Goal: Task Accomplishment & Management: Manage account settings

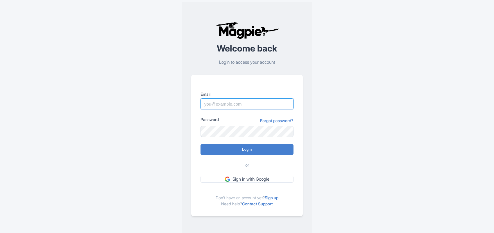
drag, startPoint x: 0, startPoint y: 0, endPoint x: 215, endPoint y: 102, distance: 238.3
click at [215, 102] on input "Email" at bounding box center [246, 103] width 93 height 11
paste input "Anshul.chittodiya@ticketex.co"
type input "Anshul.chittodiya@ticketex.co"
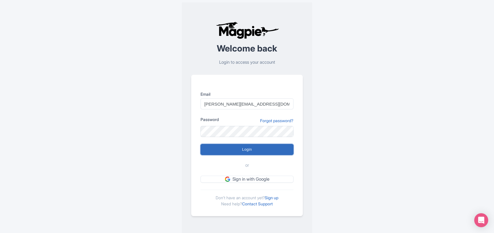
click at [223, 147] on input "Login" at bounding box center [246, 149] width 93 height 11
type input "Logging in..."
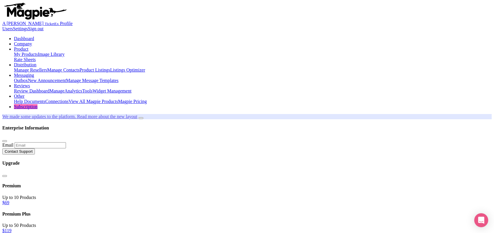
click at [38, 52] on link "My Products" at bounding box center [26, 54] width 24 height 5
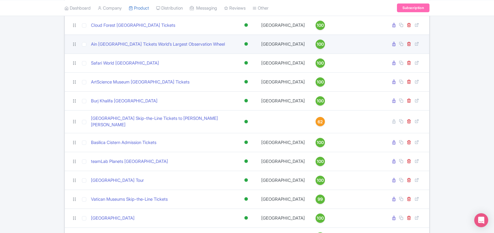
scroll to position [617, 0]
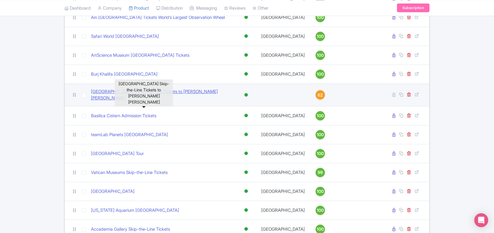
click at [132, 96] on link "[GEOGRAPHIC_DATA] Skip-the-Line Tickets to [PERSON_NAME] [PERSON_NAME]" at bounding box center [161, 94] width 141 height 13
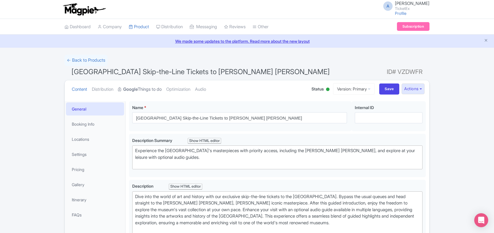
click at [144, 87] on link "Google Things to do" at bounding box center [140, 89] width 44 height 18
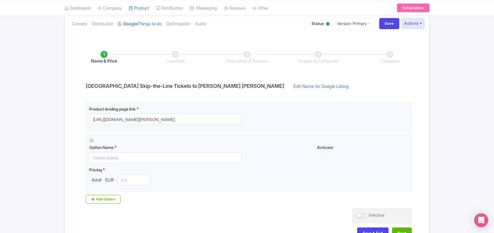
scroll to position [73, 0]
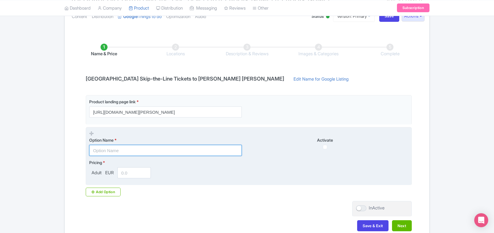
click at [118, 152] on input "text" at bounding box center [165, 150] width 152 height 11
paste input "[GEOGRAPHIC_DATA] Admission Tickets"
type input "[GEOGRAPHIC_DATA] Admission Tickets"
click at [129, 174] on input "number" at bounding box center [133, 172] width 33 height 11
paste input "1949.00"
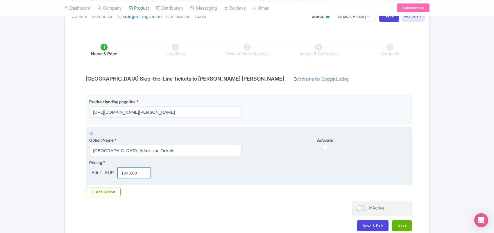
type input "1949.00"
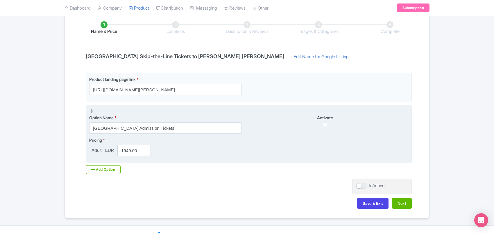
scroll to position [106, 0]
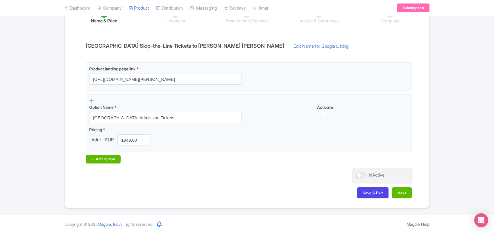
click at [102, 157] on div "Add Option" at bounding box center [103, 158] width 35 height 9
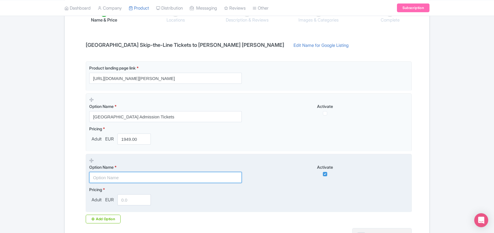
click at [111, 175] on input "text" at bounding box center [165, 177] width 152 height 11
paste input "[GEOGRAPHIC_DATA] Entrance ticket + audio guide"
type input "[GEOGRAPHIC_DATA] Entrance ticket + audio guide"
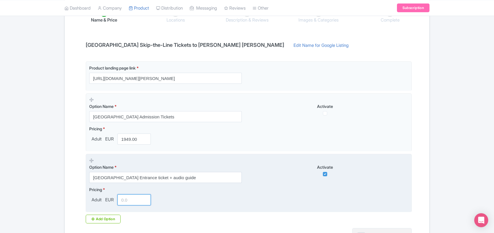
click at [131, 198] on input "number" at bounding box center [133, 199] width 33 height 11
paste input "3700.00"
type input "3700.00"
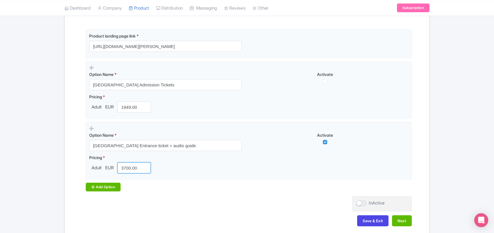
scroll to position [167, 0]
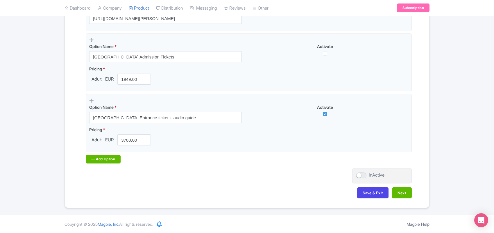
click at [104, 159] on div "Add Option" at bounding box center [103, 158] width 35 height 9
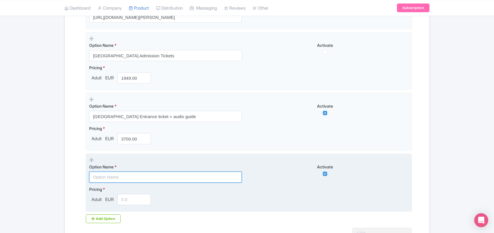
click at [109, 178] on input "text" at bounding box center [165, 176] width 152 height 11
paste input "[GEOGRAPHIC_DATA] access ticket + Host to [PERSON_NAME] [PERSON_NAME]"
type input "[GEOGRAPHIC_DATA] access ticket + Host to [PERSON_NAME] [PERSON_NAME]"
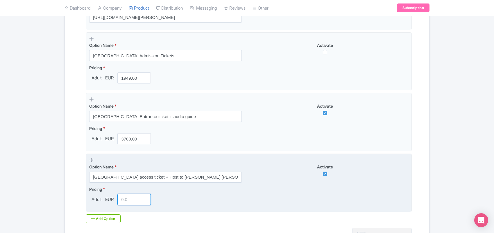
click at [127, 200] on input "number" at bounding box center [133, 199] width 33 height 11
paste input "6959.00"
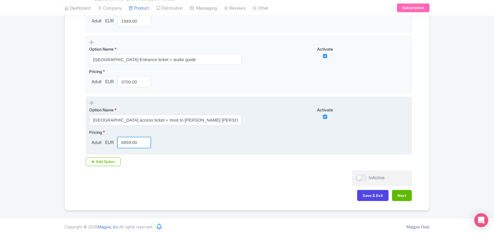
scroll to position [228, 0]
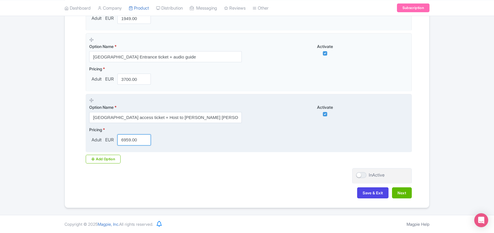
type input "6959.00"
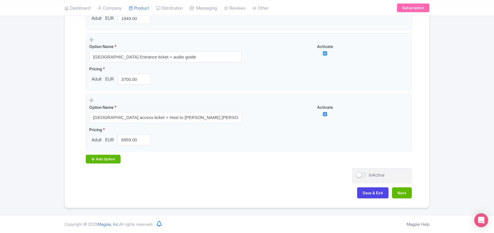
click at [105, 159] on div "Add Option" at bounding box center [103, 158] width 35 height 9
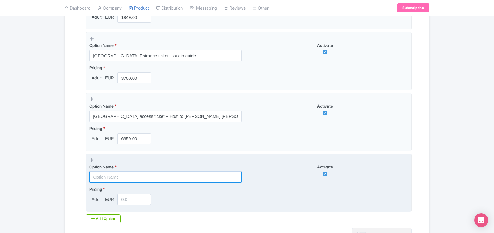
click at [105, 177] on input "text" at bounding box center [165, 176] width 152 height 11
paste input "Louvre Museum access ticket + Seine River Cruise ticket"
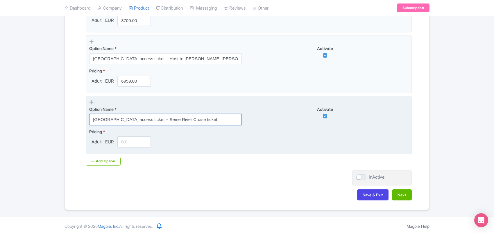
scroll to position [289, 0]
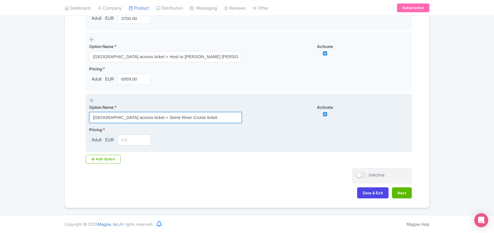
type input "Louvre Museum access ticket + Seine River Cruise ticket"
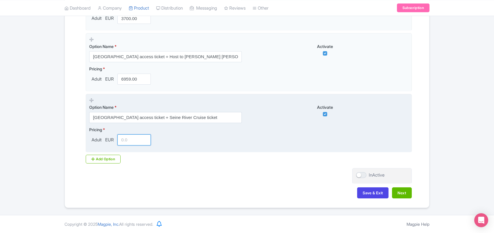
click at [121, 140] on input "number" at bounding box center [133, 139] width 33 height 11
paste input "4400.00"
type input "4400.00"
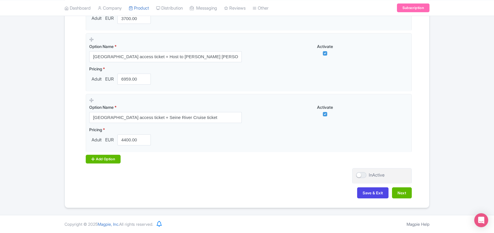
click at [107, 160] on div "Add Option" at bounding box center [103, 158] width 35 height 9
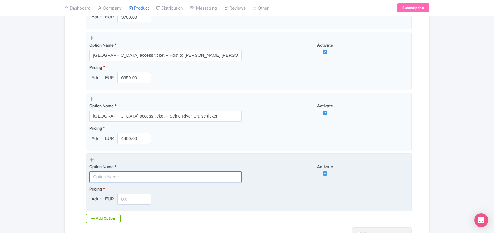
click at [111, 177] on input "text" at bounding box center [165, 176] width 152 height 11
paste input "[GEOGRAPHIC_DATA] ticket with multilingual audio guide"
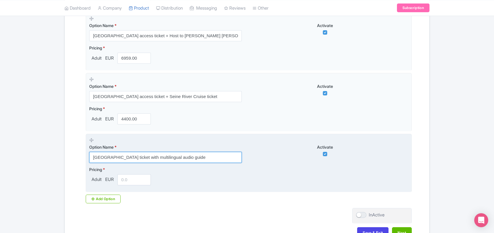
scroll to position [325, 0]
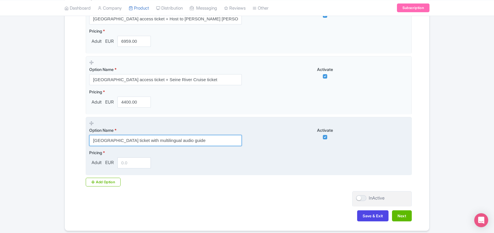
type input "[GEOGRAPHIC_DATA] ticket with multilingual audio guide"
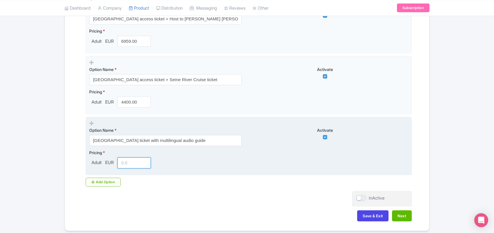
click at [128, 165] on input "number" at bounding box center [133, 162] width 33 height 11
type input "3900"
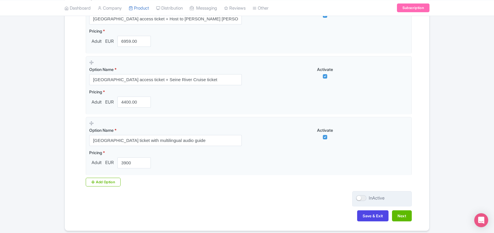
click at [361, 201] on div at bounding box center [361, 198] width 10 height 6
click at [359, 200] on input "InActive" at bounding box center [358, 198] width 4 height 4
checkbox input "true"
click at [399, 217] on button "Next" at bounding box center [402, 215] width 20 height 11
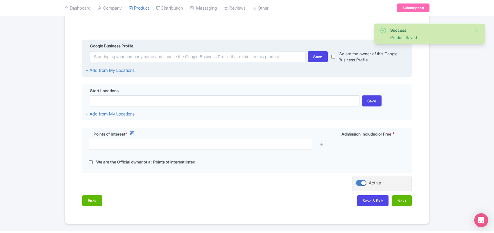
scroll to position [137, 0]
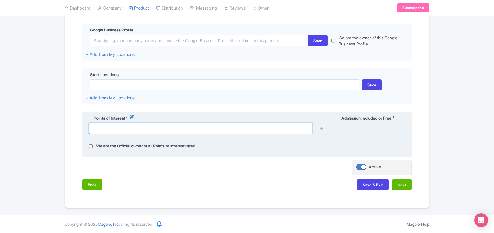
click at [233, 130] on input "text" at bounding box center [200, 128] width 223 height 11
paste input "Rue de Rivoli, 75001 Paris, France"
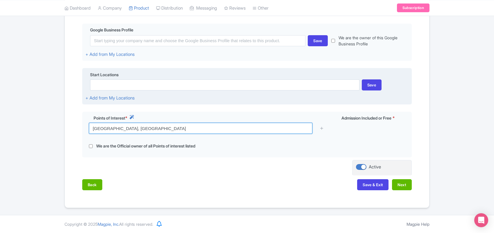
type input "Rue de Rivoli, 75001 Paris, France"
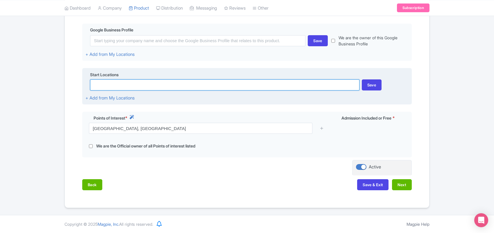
click at [109, 84] on input at bounding box center [224, 84] width 269 height 11
paste input "Rue de Rivoli, 75001 Paris, France"
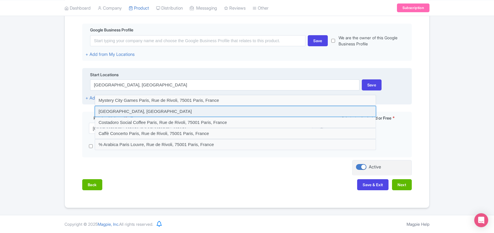
click at [119, 113] on input at bounding box center [235, 111] width 281 height 11
type input "Rue de Rivoli, Rue de Rivoli, 75001 Paris, France"
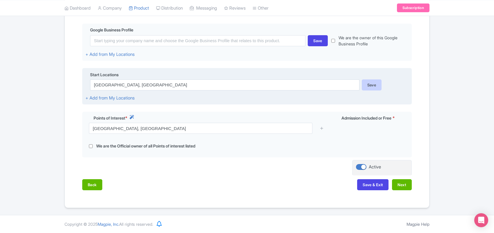
click at [370, 85] on div "Save" at bounding box center [371, 84] width 20 height 11
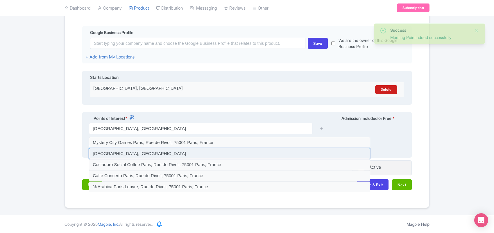
click at [119, 153] on input at bounding box center [229, 153] width 281 height 11
type input "Rue de Rivoli, Rue de Rivoli, 75001 Paris, France"
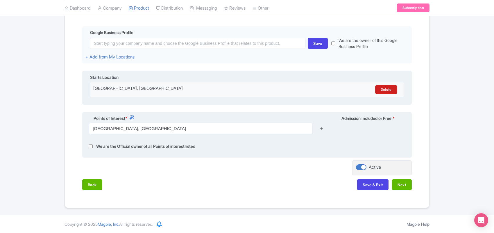
click at [322, 127] on icon at bounding box center [321, 128] width 4 height 4
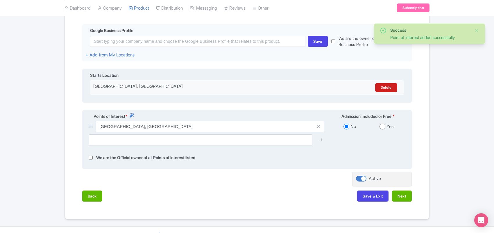
click at [383, 128] on input "radio" at bounding box center [382, 126] width 6 height 6
radio input "true"
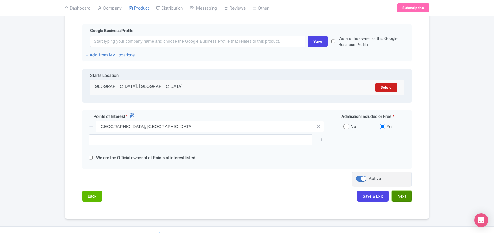
click at [400, 199] on button "Next" at bounding box center [402, 195] width 20 height 11
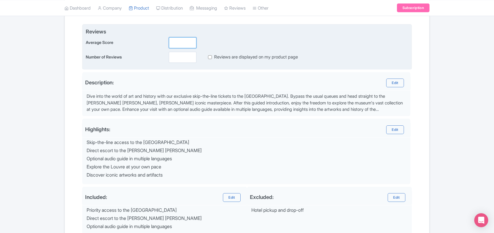
click at [182, 42] on input "number" at bounding box center [183, 42] width 28 height 11
type input "2.9"
type input "0"
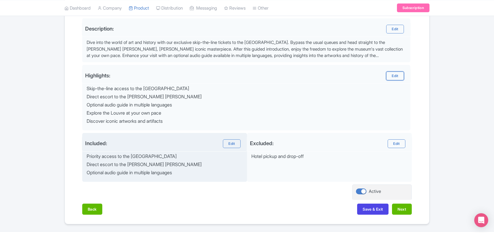
scroll to position [206, 0]
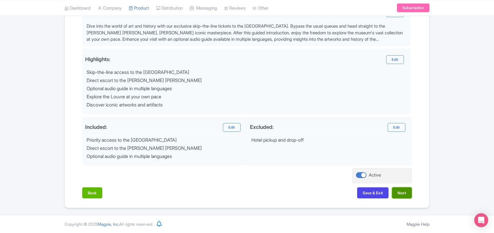
click at [403, 193] on button "Next" at bounding box center [402, 192] width 20 height 11
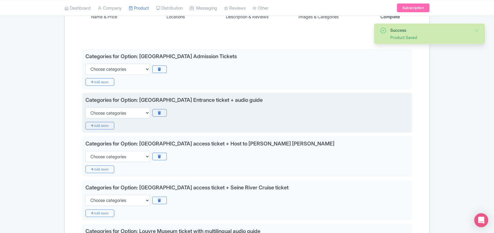
scroll to position [97, 0]
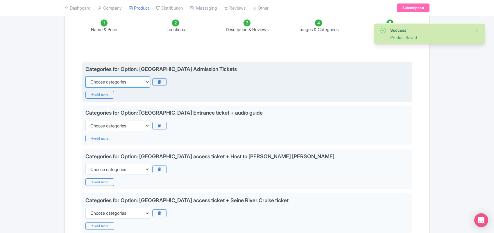
click at [112, 81] on select "Choose categories Adults Only Animals Audio Guide Beaches Bike Tours Boat Tours…" at bounding box center [117, 81] width 64 height 11
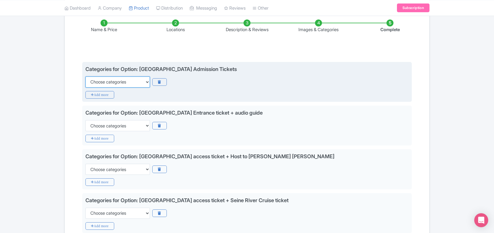
select select "family-friendly"
click at [85, 76] on select "Choose categories Adults Only Animals Audio Guide Beaches Bike Tours Boat Tours…" at bounding box center [117, 81] width 64 height 11
click at [104, 93] on icon "Add more" at bounding box center [99, 95] width 29 height 8
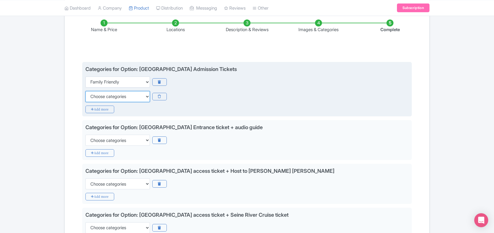
click at [99, 96] on select "Choose categories Adults Only Animals Audio Guide Beaches Bike Tours Boat Tours…" at bounding box center [117, 96] width 64 height 11
select select "guided-tours"
click at [85, 91] on select "Choose categories Adults Only Animals Audio Guide Beaches Bike Tours Boat Tours…" at bounding box center [117, 96] width 64 height 11
click at [98, 104] on div "Categories for Option: Louvre Museum Admission Tickets Choose categories Adults…" at bounding box center [246, 89] width 329 height 55
click at [98, 108] on icon "Add more" at bounding box center [99, 109] width 29 height 8
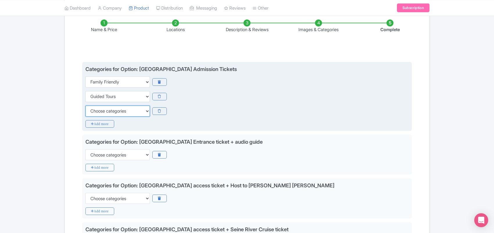
click at [98, 108] on select "Choose categories Adults Only Animals Audio Guide Beaches Bike Tours Boat Tours…" at bounding box center [117, 110] width 64 height 11
select select "museums"
click at [85, 105] on select "Choose categories Adults Only Animals Audio Guide Beaches Bike Tours Boat Tours…" at bounding box center [117, 110] width 64 height 11
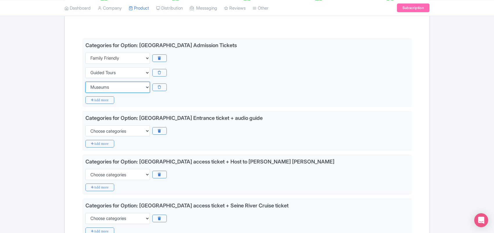
scroll to position [133, 0]
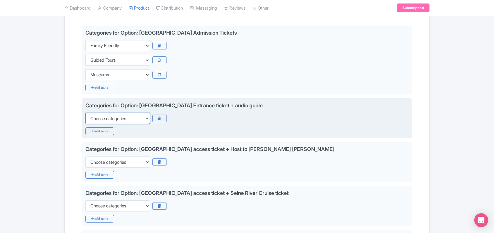
click at [97, 118] on select "Choose categories Adults Only Animals Audio Guide Beaches Bike Tours Boat Tours…" at bounding box center [117, 118] width 64 height 11
select select "family-friendly"
drag, startPoint x: 97, startPoint y: 118, endPoint x: 97, endPoint y: 123, distance: 4.9
click at [97, 118] on select "Choose categories Adults Only Animals Audio Guide Beaches Bike Tours Boat Tours…" at bounding box center [117, 118] width 64 height 11
click at [96, 131] on icon "Add more" at bounding box center [99, 131] width 29 height 8
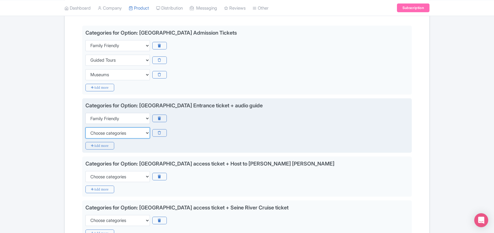
click at [96, 131] on select "Choose categories Adults Only Animals Audio Guide Beaches Bike Tours Boat Tours…" at bounding box center [117, 132] width 64 height 11
select select "guided-tours"
click at [96, 131] on select "Choose categories Adults Only Animals Audio Guide Beaches Bike Tours Boat Tours…" at bounding box center [117, 132] width 64 height 11
click at [96, 146] on icon "Add more" at bounding box center [99, 146] width 29 height 8
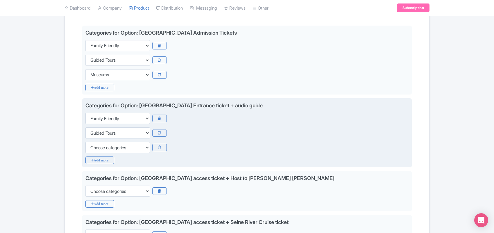
select select "museums"
click at [85, 142] on select "Choose categories Adults Only Animals Audio Guide Beaches Bike Tours Boat Tours…" at bounding box center [117, 147] width 64 height 11
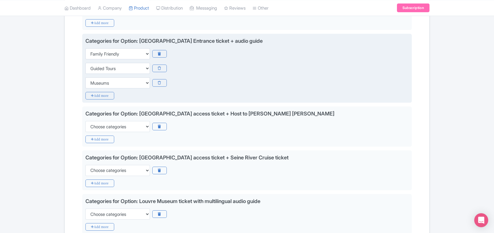
scroll to position [206, 0]
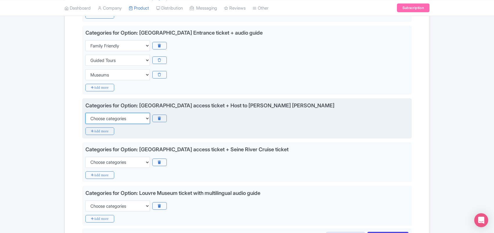
click at [98, 118] on select "Choose categories Adults Only Animals Audio Guide Beaches Bike Tours Boat Tours…" at bounding box center [117, 118] width 64 height 11
select select "family-friendly"
click at [98, 118] on select "Choose categories Adults Only Animals Audio Guide Beaches Bike Tours Boat Tours…" at bounding box center [117, 118] width 64 height 11
click at [97, 133] on icon "Add more" at bounding box center [99, 131] width 29 height 8
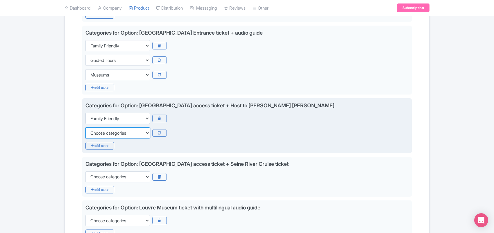
click at [96, 131] on select "Choose categories Adults Only Animals Audio Guide Beaches Bike Tours Boat Tours…" at bounding box center [117, 132] width 64 height 11
select select "guided-tours"
click at [96, 131] on select "Choose categories Adults Only Animals Audio Guide Beaches Bike Tours Boat Tours…" at bounding box center [117, 132] width 64 height 11
click at [97, 144] on icon "Add more" at bounding box center [99, 146] width 29 height 8
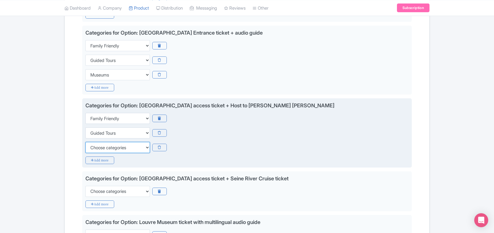
click at [97, 147] on select "Choose categories Adults Only Animals Audio Guide Beaches Bike Tours Boat Tours…" at bounding box center [117, 147] width 64 height 11
select select "museums"
click at [85, 142] on select "Choose categories Adults Only Animals Audio Guide Beaches Bike Tours Boat Tours…" at bounding box center [117, 147] width 64 height 11
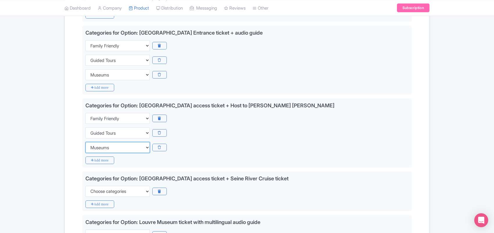
scroll to position [242, 0]
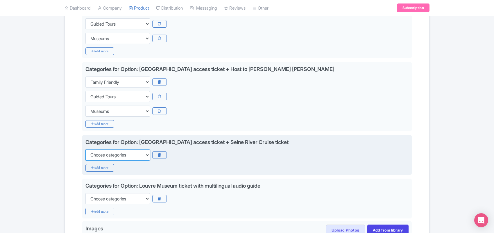
click at [102, 151] on select "Choose categories Adults Only Animals Audio Guide Beaches Bike Tours Boat Tours…" at bounding box center [117, 154] width 64 height 11
select select "museums"
click at [85, 150] on select "Choose categories Adults Only Animals Audio Guide Beaches Bike Tours Boat Tours…" at bounding box center [117, 154] width 64 height 11
click at [96, 167] on icon "Add more" at bounding box center [99, 168] width 29 height 8
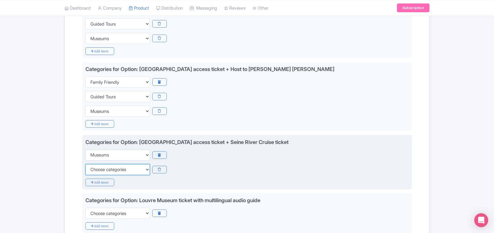
click at [96, 168] on select "Choose categories Adults Only Animals Audio Guide Beaches Bike Tours Boat Tours…" at bounding box center [117, 169] width 64 height 11
click at [97, 169] on select "Choose categories Adults Only Animals Audio Guide Beaches Bike Tours Boat Tours…" at bounding box center [117, 169] width 64 height 11
select select "family-friendly"
click at [85, 164] on select "Choose categories Adults Only Animals Audio Guide Beaches Bike Tours Boat Tours…" at bounding box center [117, 169] width 64 height 11
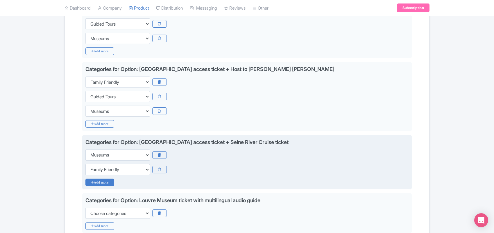
click at [98, 181] on icon "Add more" at bounding box center [99, 182] width 29 height 8
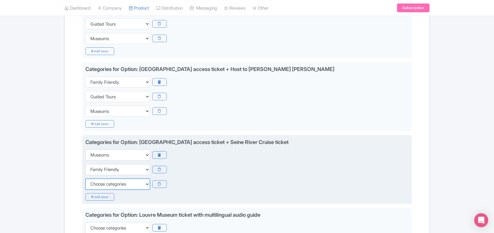
click at [97, 185] on select "Choose categories Adults Only Animals Audio Guide Beaches Bike Tours Boat Tours…" at bounding box center [117, 183] width 64 height 11
select select "guided-tours"
click at [97, 186] on select "Choose categories Adults Only Animals Audio Guide Beaches Bike Tours Boat Tours…" at bounding box center [117, 183] width 64 height 11
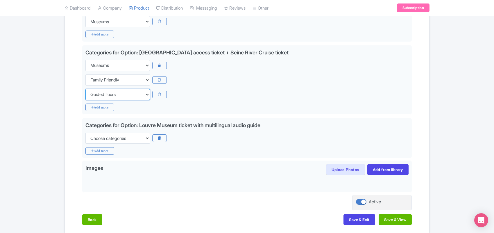
scroll to position [351, 0]
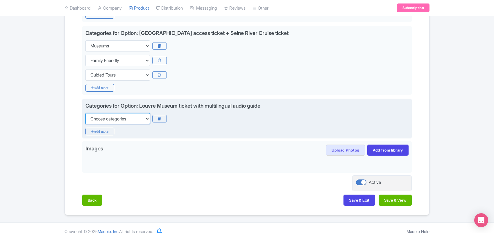
click at [100, 116] on select "Choose categories Adults Only Animals Audio Guide Beaches Bike Tours Boat Tours…" at bounding box center [117, 118] width 64 height 11
select select "family-friendly"
click at [100, 116] on select "Choose categories Adults Only Animals Audio Guide Beaches Bike Tours Boat Tours…" at bounding box center [117, 118] width 64 height 11
click at [97, 131] on icon "Add more" at bounding box center [99, 131] width 29 height 8
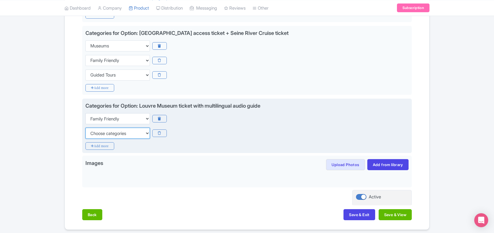
click at [96, 132] on select "Choose categories Adults Only Animals Audio Guide Beaches Bike Tours Boat Tours…" at bounding box center [117, 132] width 64 height 11
select select "guided-tours"
click at [96, 132] on select "Choose categories Adults Only Animals Audio Guide Beaches Bike Tours Boat Tours…" at bounding box center [117, 132] width 64 height 11
click at [96, 147] on icon "Add more" at bounding box center [99, 146] width 29 height 8
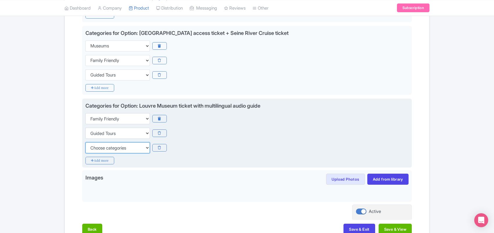
click at [96, 147] on select "Choose categories Adults Only Animals Audio Guide Beaches Bike Tours Boat Tours…" at bounding box center [117, 147] width 64 height 11
select select "museums"
click at [85, 143] on select "Choose categories Adults Only Animals Audio Guide Beaches Bike Tours Boat Tours…" at bounding box center [117, 147] width 64 height 11
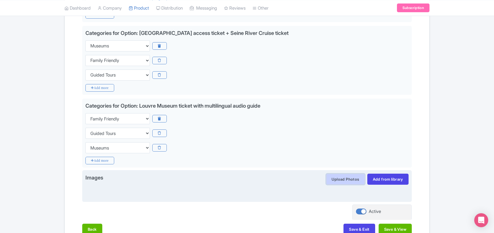
click at [339, 178] on button "Upload Photos" at bounding box center [345, 178] width 39 height 11
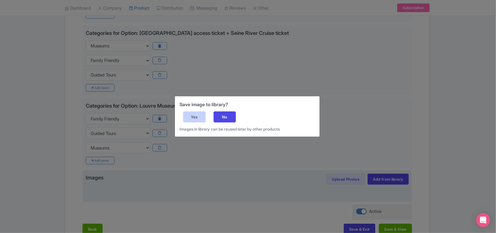
click at [194, 115] on div "Yes" at bounding box center [194, 116] width 23 height 11
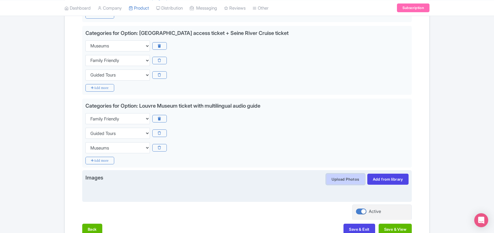
click at [337, 179] on button "Upload Photos" at bounding box center [345, 178] width 39 height 11
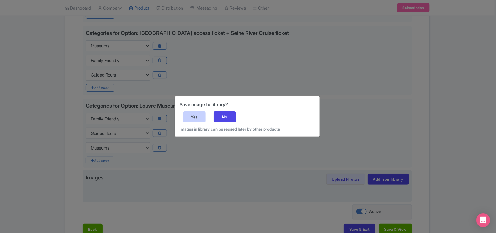
click at [194, 113] on div "Yes" at bounding box center [194, 116] width 23 height 11
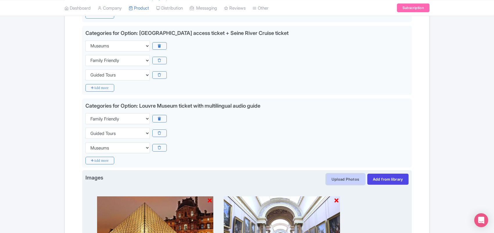
click at [341, 179] on button "Upload Photos" at bounding box center [345, 178] width 39 height 11
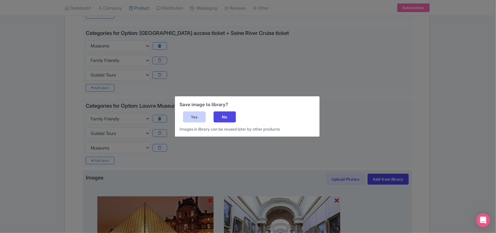
click at [198, 114] on div "Yes" at bounding box center [194, 116] width 23 height 11
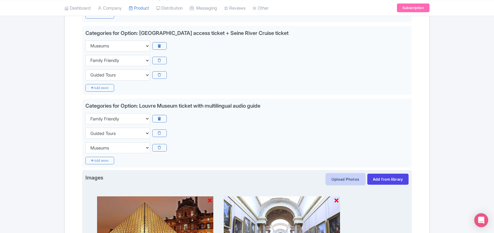
click at [336, 179] on button "Upload Photos" at bounding box center [345, 178] width 39 height 11
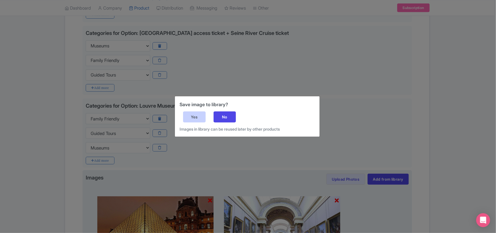
click at [201, 115] on div "Yes" at bounding box center [194, 116] width 23 height 11
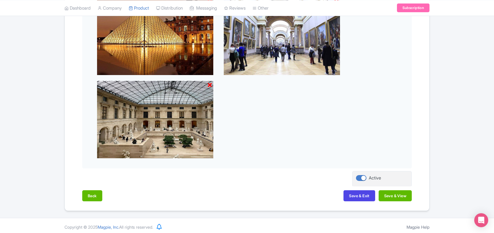
scroll to position [553, 0]
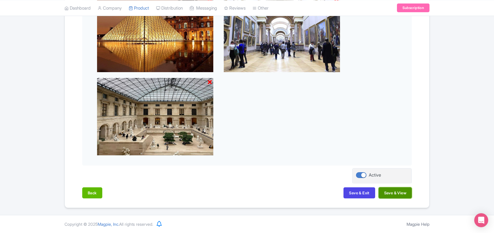
click at [389, 192] on button "Save & View" at bounding box center [394, 192] width 33 height 11
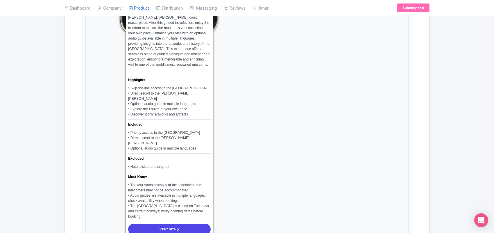
scroll to position [420, 0]
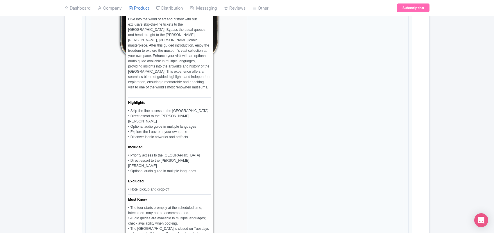
drag, startPoint x: 169, startPoint y: 60, endPoint x: 237, endPoint y: 63, distance: 67.7
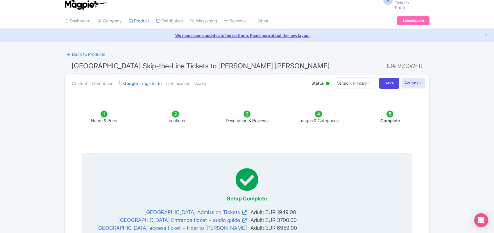
scroll to position [0, 0]
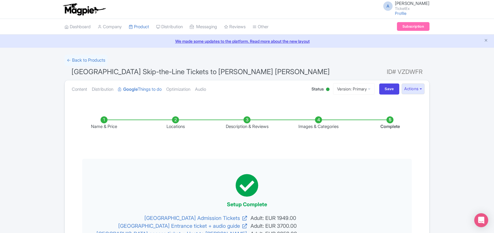
drag, startPoint x: 433, startPoint y: 168, endPoint x: 382, endPoint y: 150, distance: 54.3
click at [77, 89] on link "Content" at bounding box center [79, 89] width 15 height 18
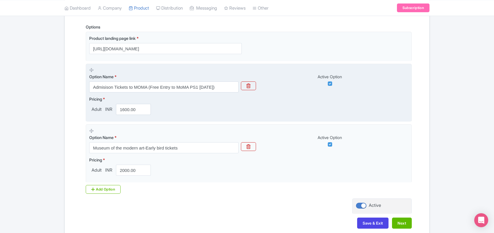
scroll to position [145, 0]
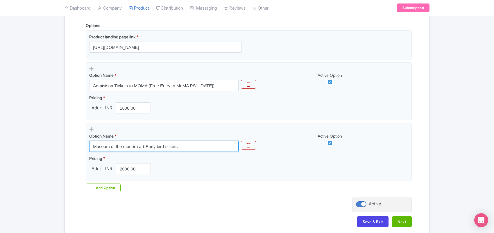
drag, startPoint x: 183, startPoint y: 145, endPoint x: 0, endPoint y: 145, distance: 183.5
click at [0, 145] on div "← Back to Products Museum of Modern Art NYC ID# YHFBEP Content Distribution Goo…" at bounding box center [247, 72] width 494 height 327
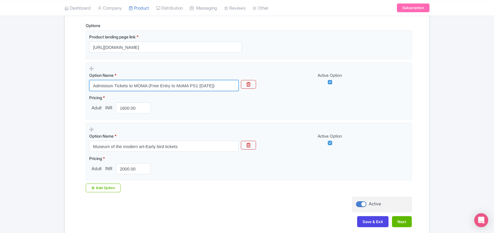
drag, startPoint x: 223, startPoint y: 84, endPoint x: 44, endPoint y: 66, distance: 179.8
click at [48, 82] on div "← Back to Products Museum of Modern Art NYC ID# YHFBEP Content Distribution Goo…" at bounding box center [247, 72] width 494 height 327
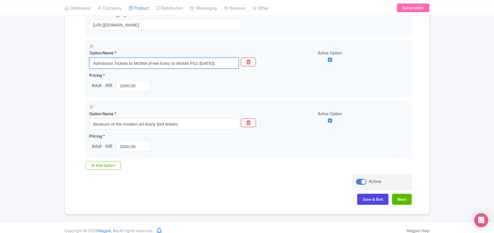
scroll to position [176, 0]
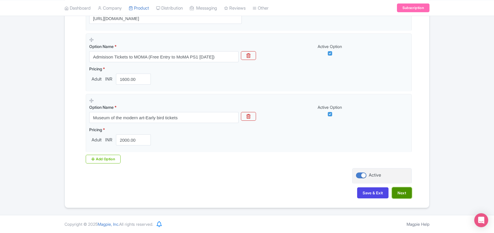
click at [401, 192] on button "Next" at bounding box center [402, 192] width 20 height 11
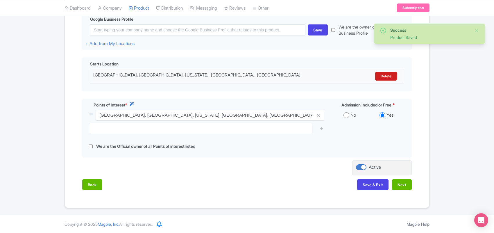
scroll to position [147, 0]
click at [401, 192] on div "Back Save & Exit Next" at bounding box center [246, 187] width 329 height 17
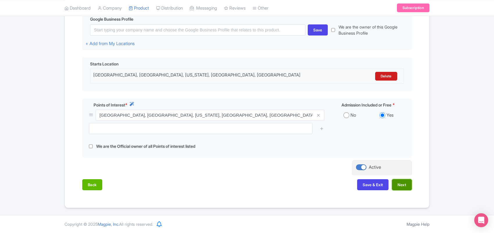
click at [400, 185] on button "Next" at bounding box center [402, 184] width 20 height 11
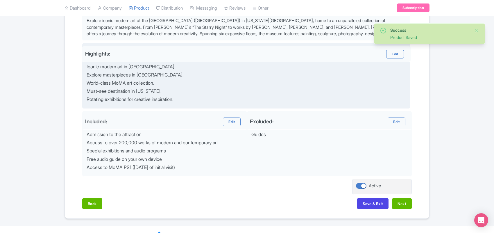
scroll to position [222, 0]
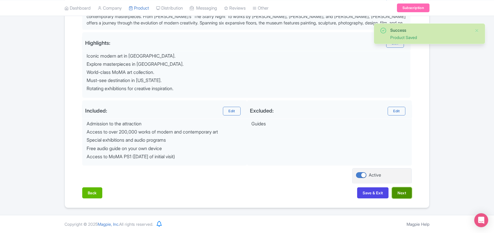
click at [400, 193] on button "Next" at bounding box center [402, 192] width 20 height 11
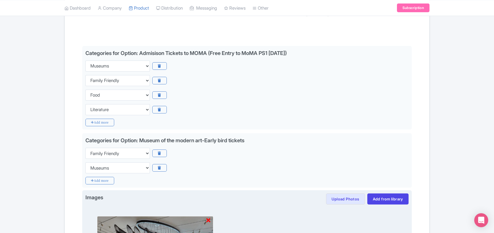
scroll to position [107, 0]
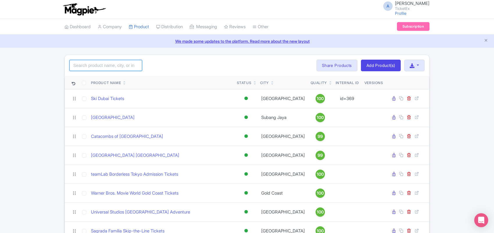
click at [99, 67] on input "search" at bounding box center [105, 65] width 73 height 11
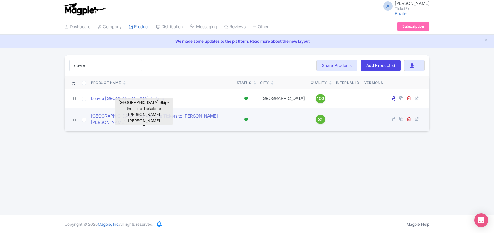
click at [128, 119] on link "[GEOGRAPHIC_DATA] Skip-the-Line Tickets to [PERSON_NAME] [PERSON_NAME]" at bounding box center [161, 119] width 141 height 13
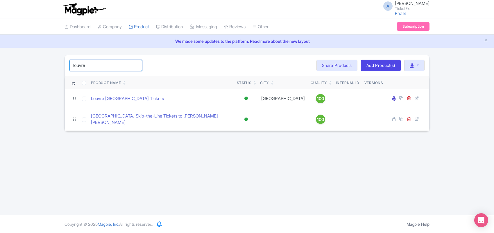
drag, startPoint x: 89, startPoint y: 62, endPoint x: 26, endPoint y: 62, distance: 63.0
click at [26, 62] on div "louvre Search Bulk Actions Delete Add to Collection Share Products Add to Colle…" at bounding box center [247, 93] width 494 height 76
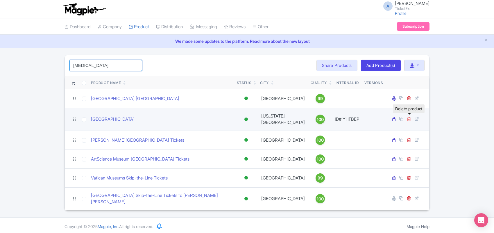
type input "muse"
click at [407, 118] on icon at bounding box center [408, 118] width 4 height 4
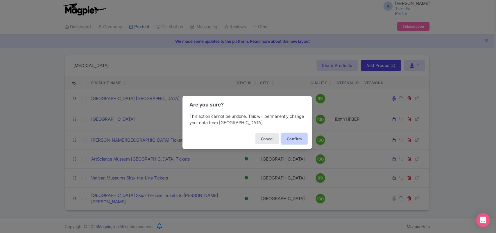
click at [295, 138] on button "Confirm" at bounding box center [294, 138] width 26 height 11
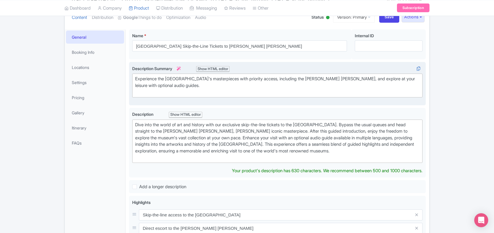
scroll to position [73, 0]
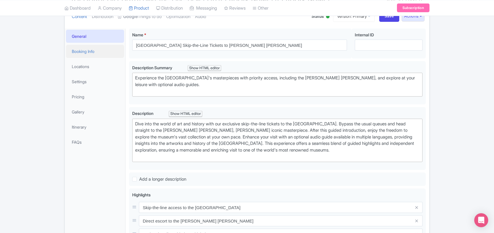
click at [84, 49] on link "Booking Info" at bounding box center [95, 51] width 58 height 13
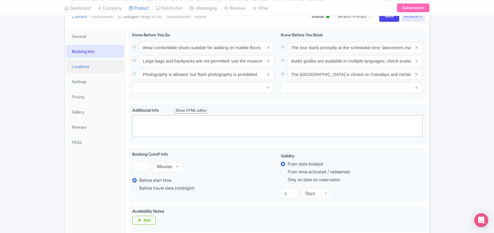
click at [84, 65] on link "Locations" at bounding box center [95, 66] width 58 height 13
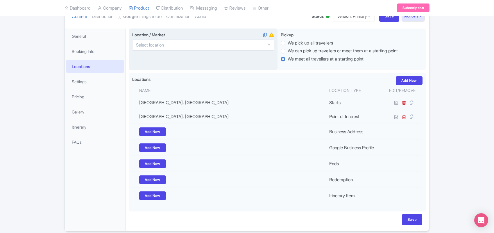
click at [178, 43] on div at bounding box center [203, 44] width 142 height 11
type input "[GEOGRAPHIC_DATA]"
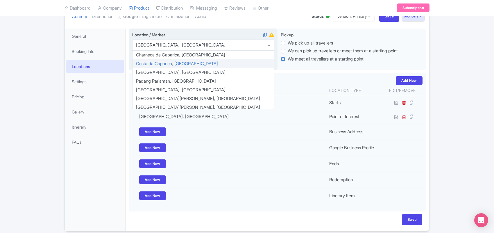
scroll to position [9, 0]
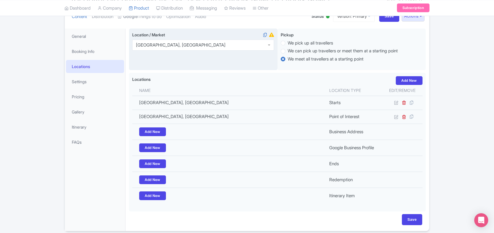
click at [149, 79] on div "Location / Market i [GEOGRAPHIC_DATA], [GEOGRAPHIC_DATA] [GEOGRAPHIC_DATA], [GE…" at bounding box center [277, 119] width 296 height 183
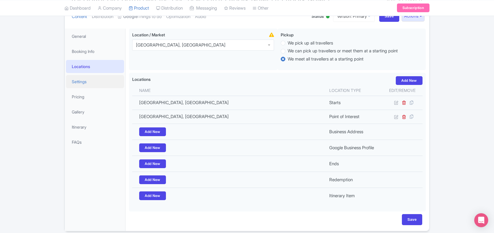
click at [90, 80] on link "Settings" at bounding box center [95, 81] width 58 height 13
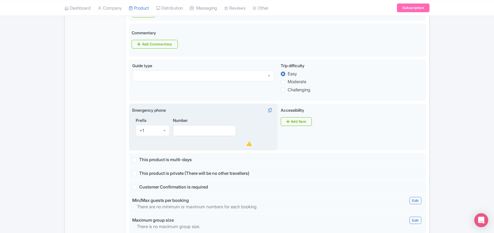
scroll to position [254, 0]
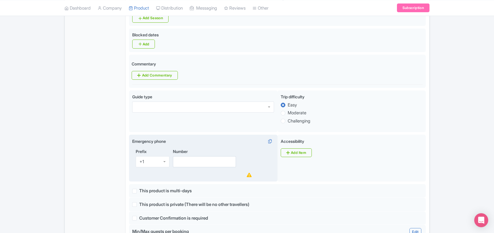
click at [148, 163] on div "+1" at bounding box center [153, 161] width 34 height 11
type input "91"
click at [182, 163] on input "Number" at bounding box center [204, 161] width 63 height 11
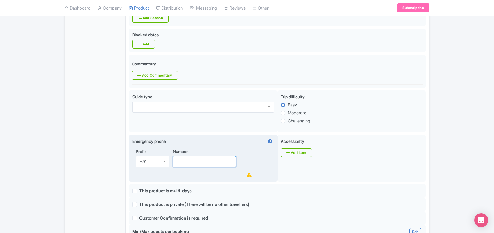
click at [189, 165] on input "Number" at bounding box center [204, 161] width 63 height 11
paste input "95099 89377"
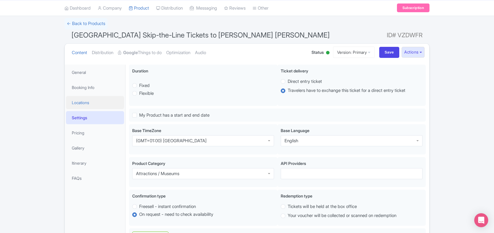
scroll to position [36, 0]
type input "95099 89377"
click at [91, 131] on link "Pricing" at bounding box center [95, 132] width 58 height 13
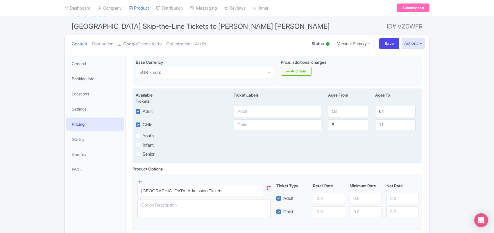
scroll to position [73, 0]
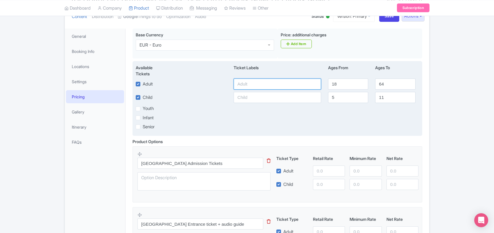
click at [255, 85] on input "text" at bounding box center [276, 83] width 87 height 11
type input "2700"
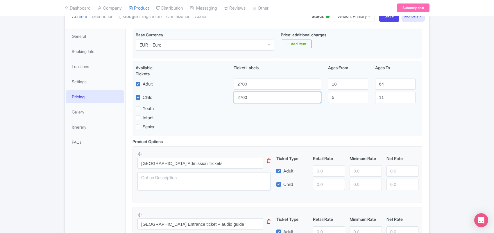
type input "2700"
click at [323, 174] on input "number" at bounding box center [329, 170] width 32 height 11
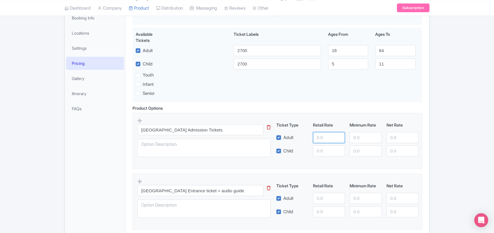
scroll to position [109, 0]
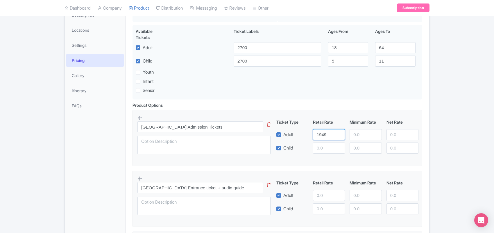
type input "1949"
paste input "1949"
type input "1949"
paste input "1949"
type input "1949"
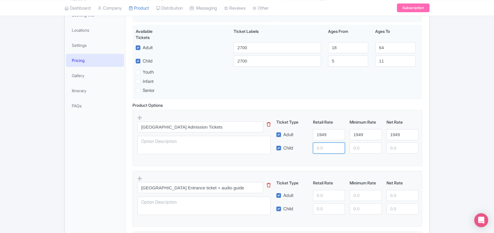
paste input "1949"
type input "1949"
paste input "1949"
type input "1949"
paste input "1949"
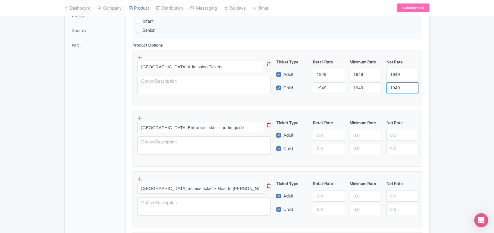
scroll to position [181, 0]
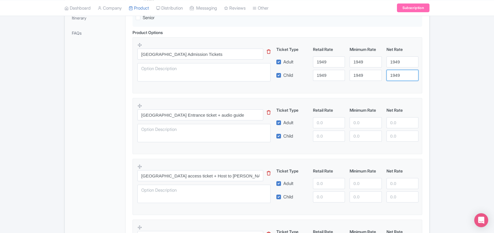
type input "1949"
click at [228, 126] on textarea at bounding box center [203, 133] width 133 height 18
click at [321, 125] on input "number" at bounding box center [329, 122] width 32 height 11
paste input "3700"
type input "3700"
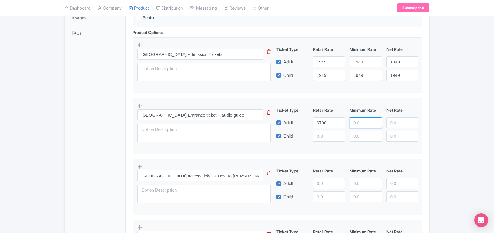
paste input "3700"
type input "3700"
paste input "3700"
type input "3700"
paste input "3700"
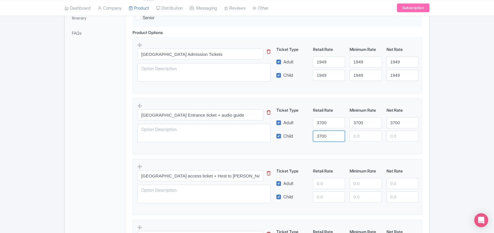
type input "3700"
paste input "3700"
type input "3700"
paste input "3700"
type input "3700"
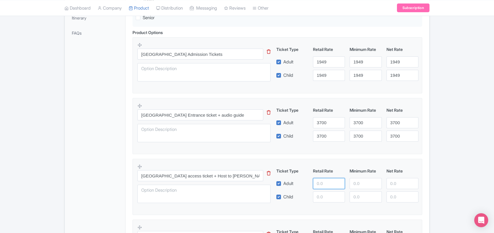
click at [318, 183] on input "number" at bounding box center [329, 183] width 32 height 11
paste input "6959"
type input "6959"
paste input "6959"
type input "6959"
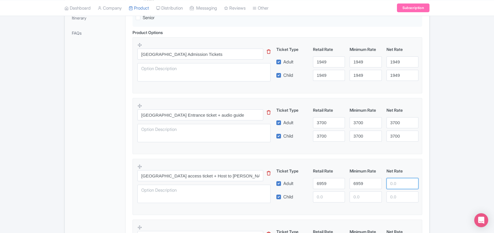
paste input "6959"
type input "6959"
paste input "6959"
type input "6959"
paste input "6959"
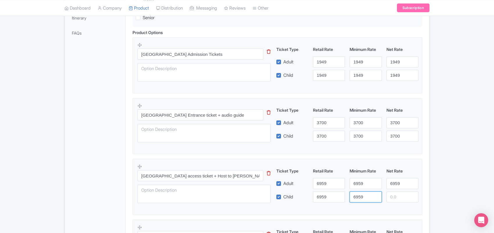
type input "6959"
paste input "6959"
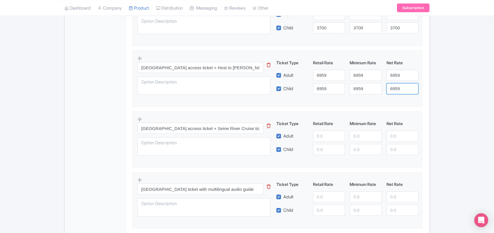
scroll to position [290, 0]
type input "6959"
click at [316, 134] on input "number" at bounding box center [329, 134] width 32 height 11
paste input "4400"
type input "4400"
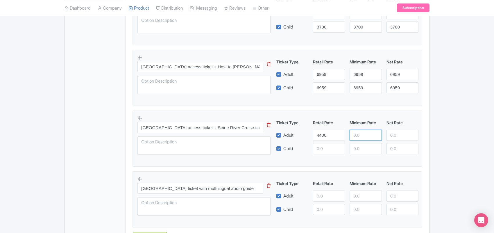
paste input "4400"
type input "4400"
paste input "4400"
type input "4400"
paste input "4400"
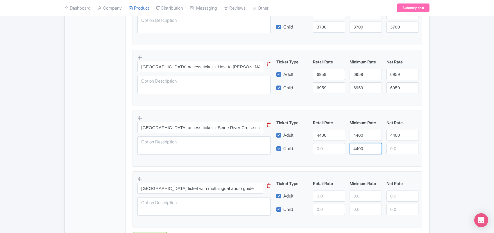
type input "4400"
click at [327, 152] on input "number" at bounding box center [329, 148] width 32 height 11
paste input "4400"
type input "4400"
click at [396, 153] on input "number" at bounding box center [402, 148] width 32 height 11
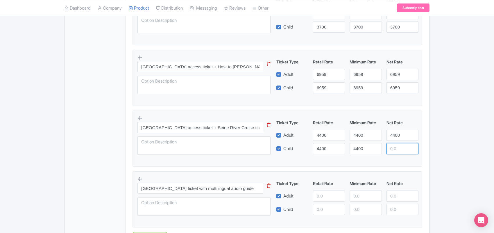
paste input "4400"
type input "4400"
click at [321, 196] on input "number" at bounding box center [329, 195] width 32 height 11
paste input "3900.00"
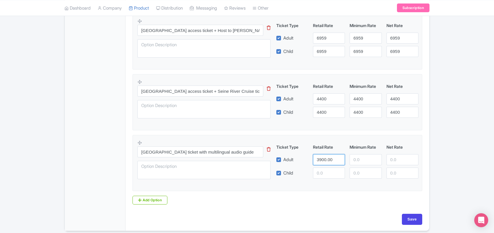
type input "3900.00"
click at [359, 160] on input "number" at bounding box center [365, 159] width 32 height 11
paste input "3900.00"
type input "3900.00"
click at [392, 161] on input "number" at bounding box center [402, 159] width 32 height 11
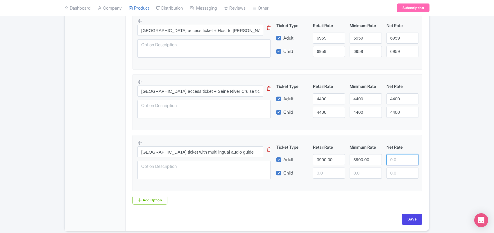
paste input "3900.00"
type input "3900.00"
click at [319, 176] on input "number" at bounding box center [329, 172] width 32 height 11
paste input "3900.00"
type input "3900.00"
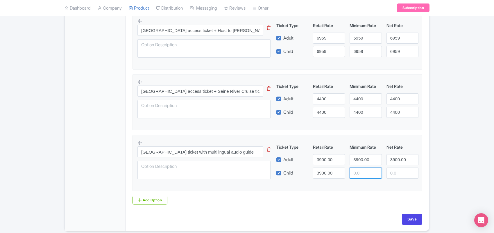
click at [351, 176] on input "number" at bounding box center [365, 172] width 32 height 11
paste input "3900.00"
type input "3900.00"
click at [393, 176] on input "number" at bounding box center [402, 172] width 32 height 11
paste input "3900.00"
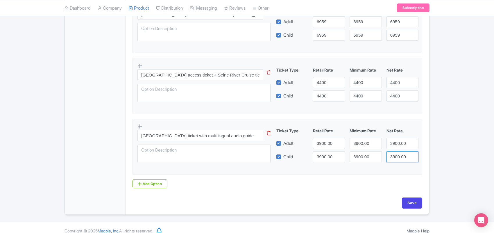
scroll to position [352, 0]
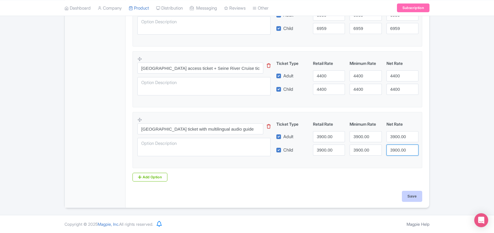
type input "3900.00"
click at [412, 195] on input "Save" at bounding box center [412, 195] width 20 height 11
type input "Saving..."
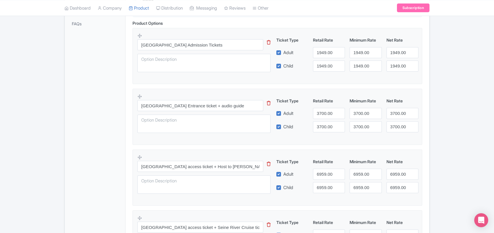
scroll to position [352, 0]
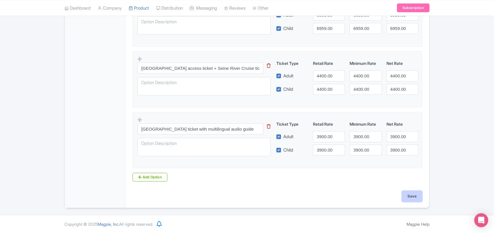
click at [410, 194] on input "Save" at bounding box center [412, 195] width 20 height 11
type input "Saving..."
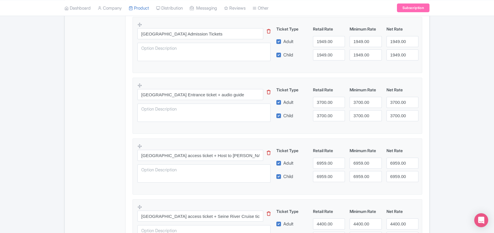
scroll to position [170, 0]
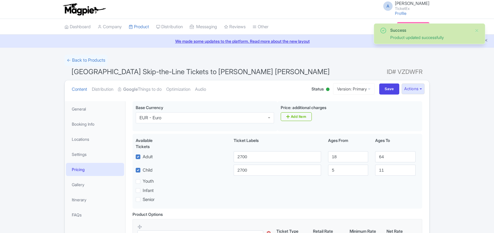
scroll to position [101, 0]
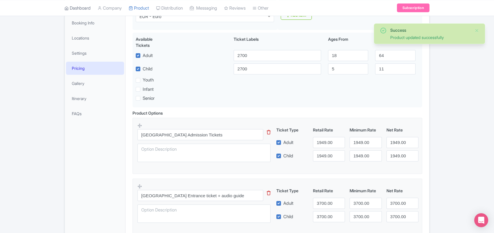
click at [79, 7] on link "Dashboard" at bounding box center [77, 8] width 26 height 16
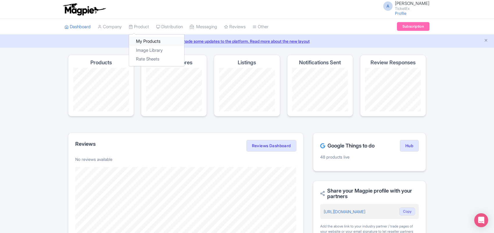
click at [147, 39] on link "My Products" at bounding box center [156, 41] width 55 height 9
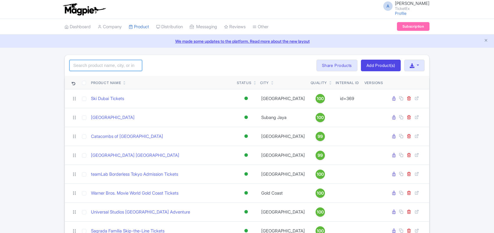
click at [102, 68] on input "search" at bounding box center [105, 65] width 73 height 11
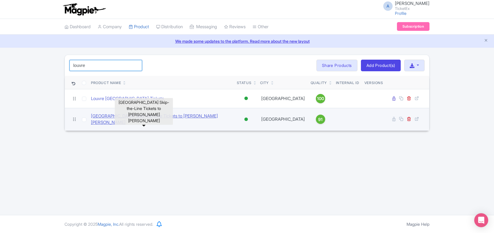
type input "louvre"
click at [176, 116] on link "[GEOGRAPHIC_DATA] Skip-the-Line Tickets to [PERSON_NAME] [PERSON_NAME]" at bounding box center [161, 119] width 141 height 13
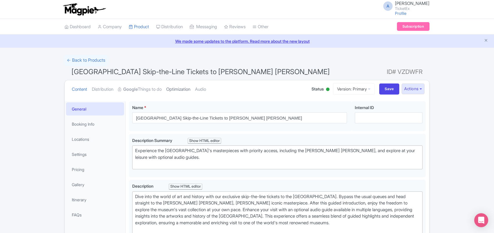
click at [181, 89] on link "Optimization" at bounding box center [178, 89] width 24 height 18
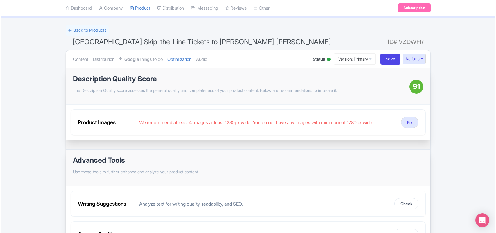
scroll to position [36, 0]
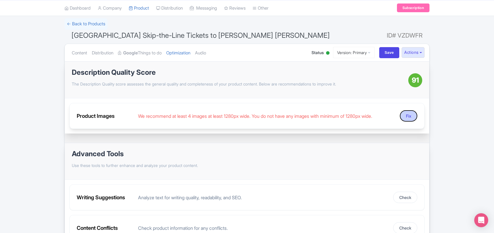
click at [408, 116] on button "Fix" at bounding box center [408, 115] width 17 height 11
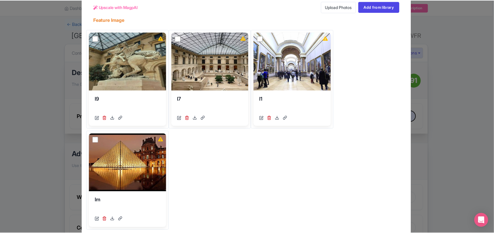
scroll to position [0, 0]
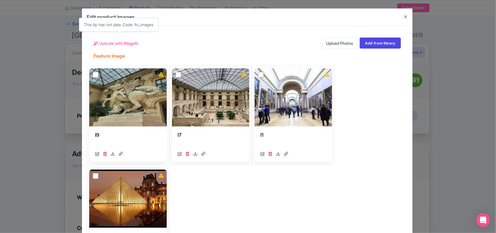
click at [101, 43] on span "Upscale with MagpAI" at bounding box center [118, 43] width 39 height 6
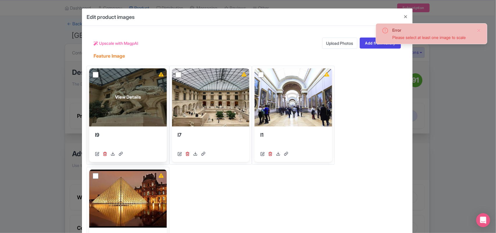
click at [93, 75] on input "checkbox" at bounding box center [96, 75] width 6 height 6
checkbox input "true"
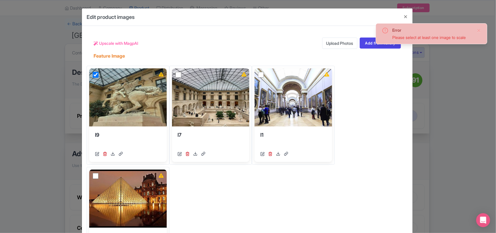
click at [95, 42] on icon at bounding box center [95, 43] width 4 height 4
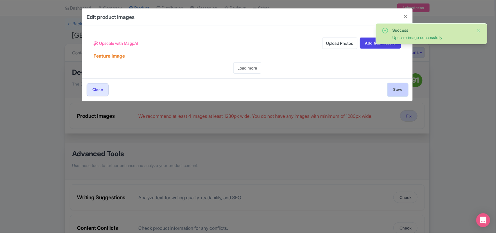
click at [396, 91] on input "Save" at bounding box center [397, 89] width 20 height 13
type input "Save"
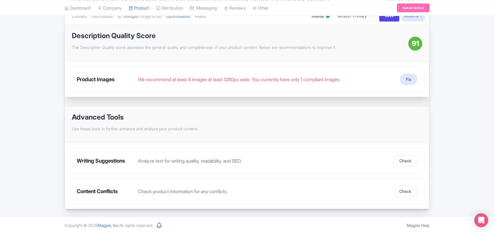
scroll to position [75, 0]
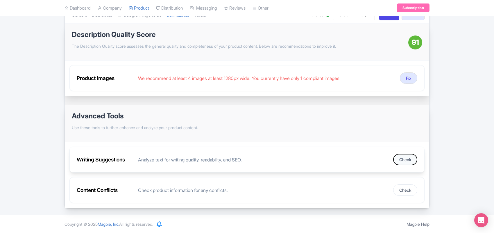
click at [407, 159] on button "Check" at bounding box center [405, 159] width 24 height 11
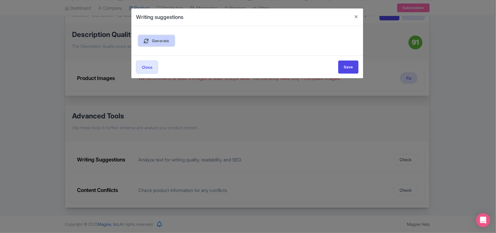
click at [162, 44] on link "Generate" at bounding box center [156, 40] width 36 height 11
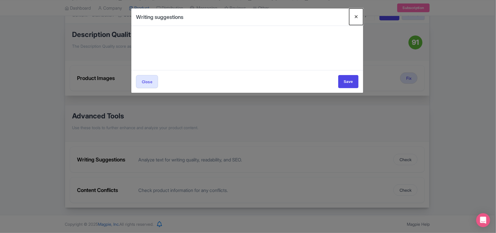
click at [355, 15] on button "Close" at bounding box center [356, 16] width 14 height 17
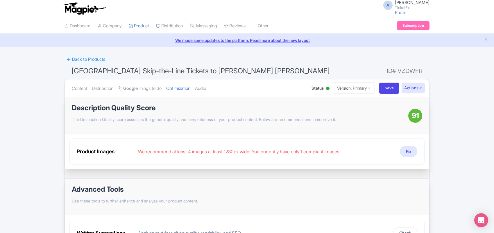
scroll to position [0, 0]
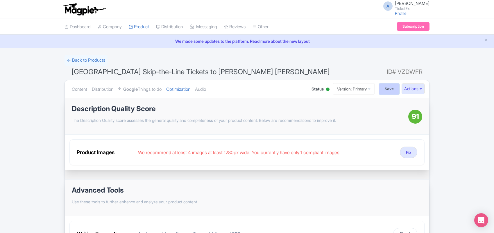
click at [385, 87] on input "Save" at bounding box center [389, 88] width 20 height 11
type input "Saving..."
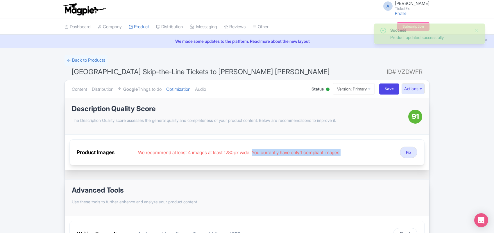
drag, startPoint x: 260, startPoint y: 151, endPoint x: 355, endPoint y: 154, distance: 94.7
click at [355, 154] on div "We recommend at least 4 images at least 1280px wide. You currently have only 1 …" at bounding box center [266, 152] width 257 height 7
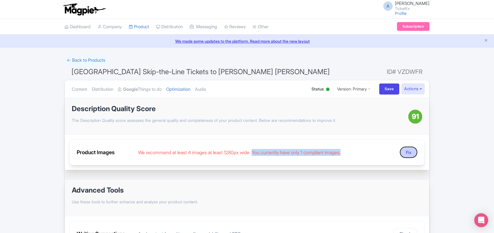
click at [408, 152] on button "Fix" at bounding box center [408, 151] width 17 height 11
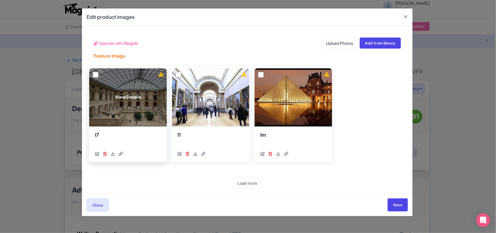
click at [96, 75] on input "checkbox" at bounding box center [96, 75] width 6 height 6
checkbox input "true"
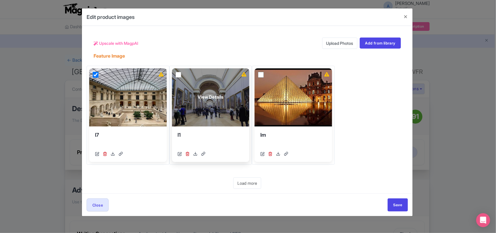
click at [179, 75] on input "checkbox" at bounding box center [178, 75] width 6 height 6
checkbox input "true"
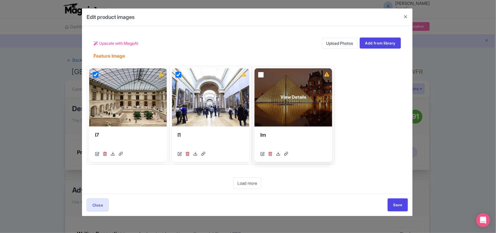
click at [260, 76] on input "checkbox" at bounding box center [261, 75] width 6 height 6
checkbox input "true"
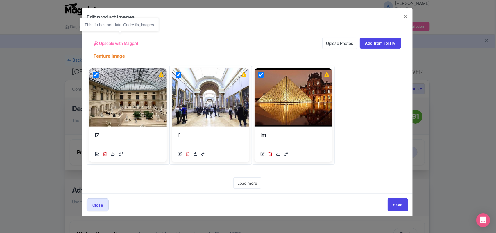
click at [109, 42] on span "Upscale with MagpAI" at bounding box center [118, 43] width 39 height 6
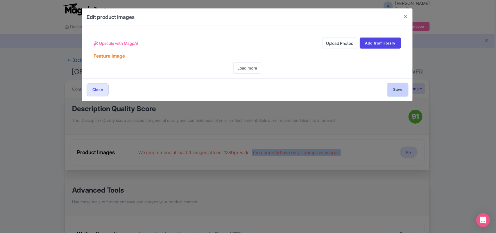
click at [400, 91] on input "Save" at bounding box center [397, 89] width 20 height 13
type input "Save"
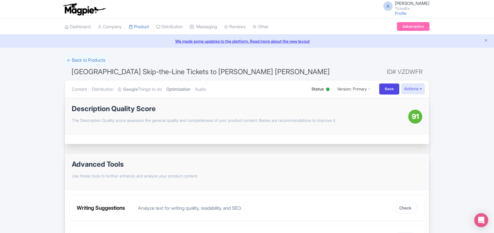
click at [184, 89] on link "Optimization" at bounding box center [178, 89] width 24 height 18
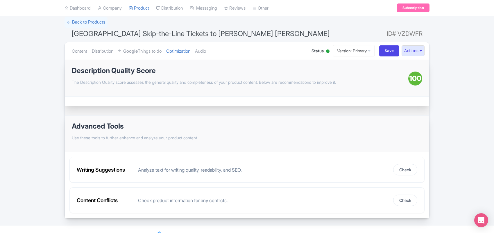
scroll to position [49, 0]
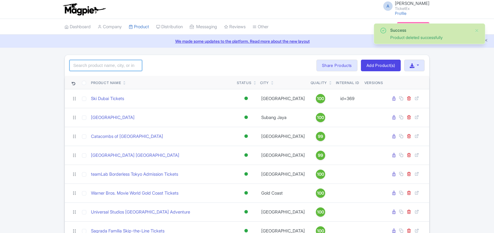
click at [95, 64] on input "search" at bounding box center [105, 65] width 73 height 11
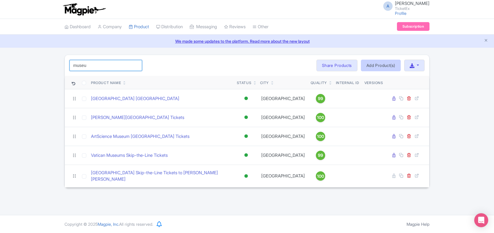
type input "museu"
click at [375, 66] on link "Add Product(s)" at bounding box center [381, 66] width 40 height 12
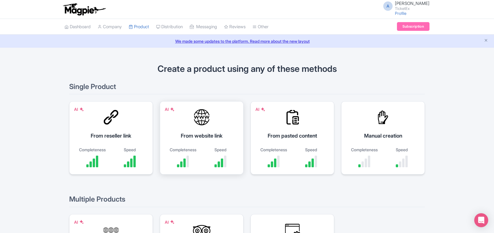
click at [199, 128] on div "AI From website link Completeness Speed" at bounding box center [202, 137] width 84 height 73
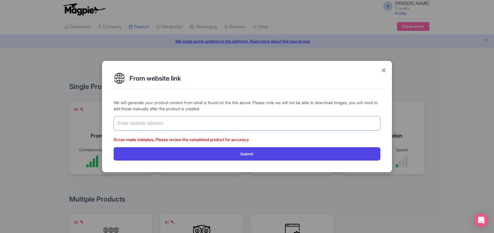
click at [184, 125] on input "text" at bounding box center [247, 123] width 267 height 15
paste input "https://www.ticketex.co/activity/313/museum-of-modern-art-moma-tickets-new-york…"
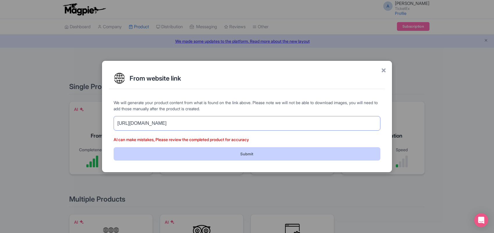
type input "https://www.ticketex.co/activity/313/museum-of-modern-art-moma-tickets-new-york…"
click at [203, 154] on button "Submit" at bounding box center [247, 153] width 267 height 13
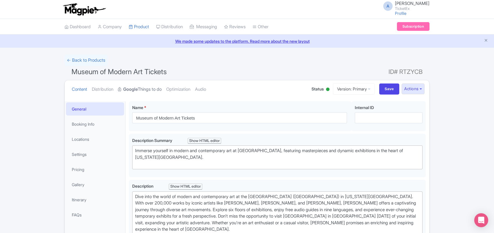
click at [144, 87] on link "Google Things to do" at bounding box center [140, 89] width 44 height 18
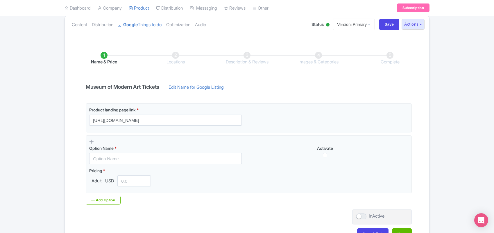
scroll to position [73, 0]
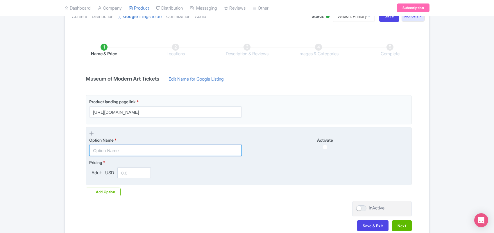
click at [113, 147] on input "text" at bounding box center [165, 150] width 152 height 11
paste input "Museum of Modern Art Tickets"
type input "Museum of Modern Art Tickets"
click at [131, 173] on input "number" at bounding box center [133, 172] width 33 height 11
paste input "1600.00"
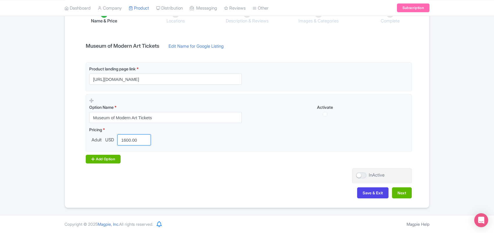
scroll to position [106, 0]
type input "1600.00"
click at [108, 159] on div "Add Option" at bounding box center [103, 158] width 35 height 9
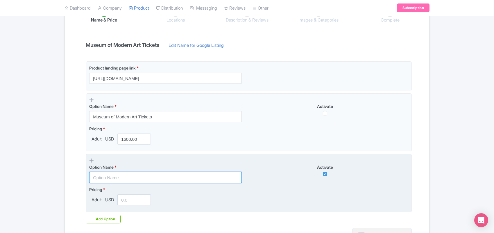
click at [111, 177] on input "text" at bounding box center [165, 177] width 152 height 11
paste input "Museum of modern art-Early bird tickets"
type input "Museum of modern art-Early bird tickets"
drag, startPoint x: 120, startPoint y: 192, endPoint x: 127, endPoint y: 203, distance: 12.6
click at [125, 199] on div "Pricing * Adult USD" at bounding box center [121, 195] width 64 height 19
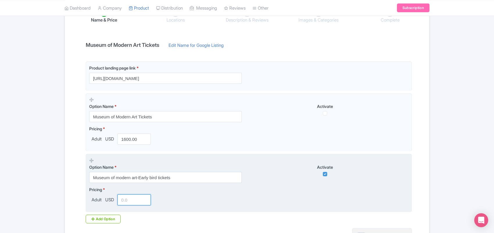
click at [127, 203] on input "number" at bounding box center [133, 199] width 33 height 11
type input "6"
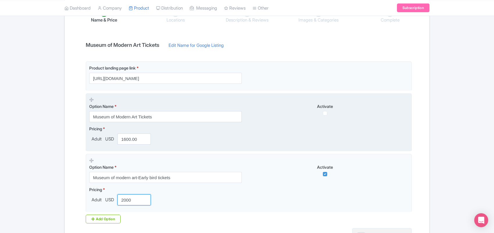
type input "2000"
click at [324, 113] on input "checkbox" at bounding box center [325, 113] width 4 height 4
checkbox input "true"
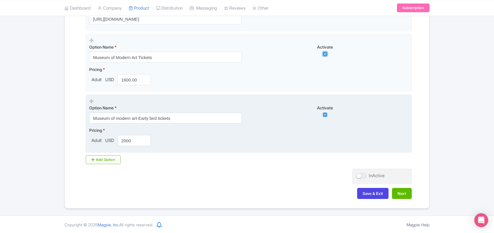
scroll to position [167, 0]
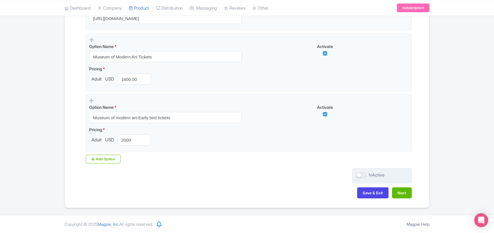
click at [362, 175] on div at bounding box center [361, 175] width 10 height 6
click at [359, 175] on input "InActive" at bounding box center [358, 175] width 4 height 4
checkbox input "true"
click at [398, 192] on button "Next" at bounding box center [402, 192] width 20 height 11
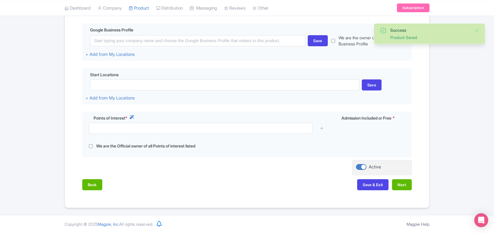
scroll to position [137, 0]
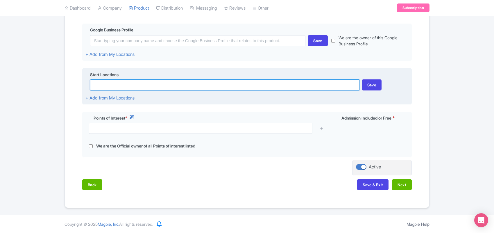
click at [159, 86] on input at bounding box center [224, 84] width 269 height 11
paste input "11 W 53rd St, New York, NY 10019, United States"
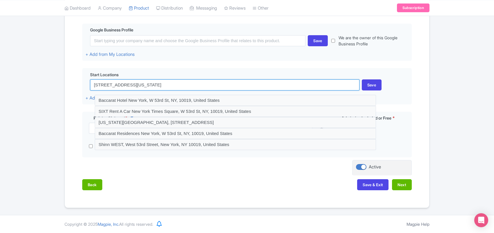
type input "11 W 53rd St, New York, NY 10019, United States"
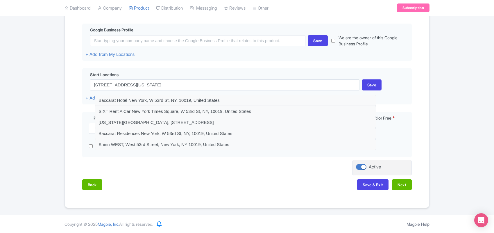
click at [45, 89] on div "Success Product Saved ← Back to Products Museum of Modern Art Tickets ID# RTZYC…" at bounding box center [247, 64] width 494 height 288
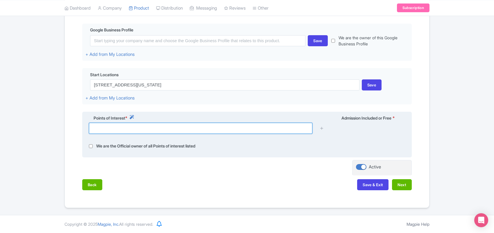
click at [122, 128] on input "text" at bounding box center [200, 128] width 223 height 11
paste input "11 W 53rd St, New York, NY 10019, United States"
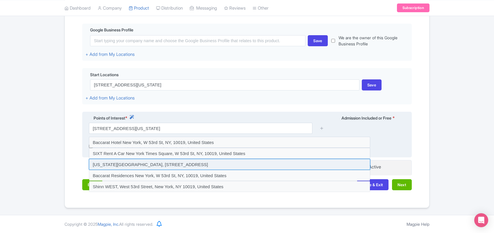
click at [176, 166] on input at bounding box center [229, 164] width 281 height 11
type input "New York Comedy School, W 53rd St, NY, 10019, United States"
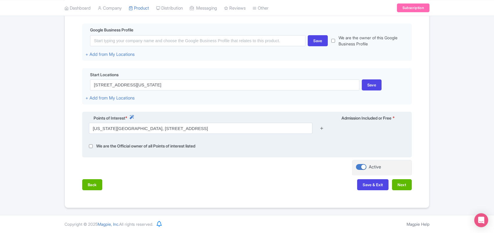
click at [322, 129] on icon at bounding box center [321, 128] width 4 height 4
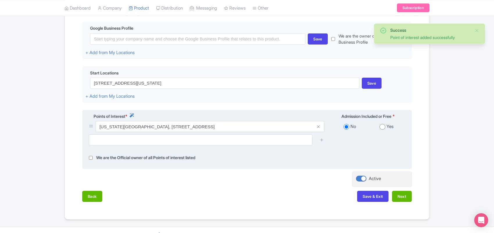
click at [384, 127] on input "radio" at bounding box center [382, 127] width 6 height 6
radio input "true"
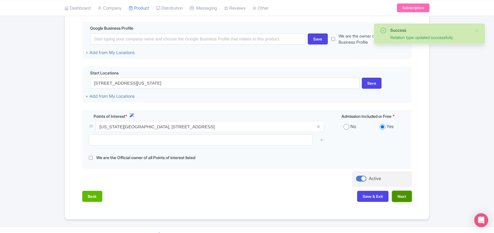
click at [400, 198] on button "Next" at bounding box center [402, 195] width 20 height 11
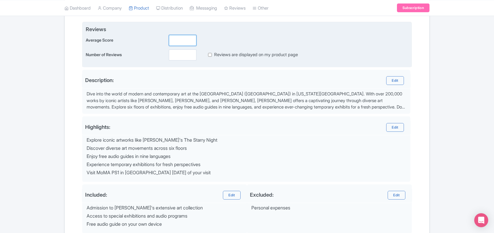
click at [182, 43] on input "number" at bounding box center [183, 40] width 28 height 11
type input "1.9"
click at [181, 56] on input "number" at bounding box center [183, 54] width 28 height 11
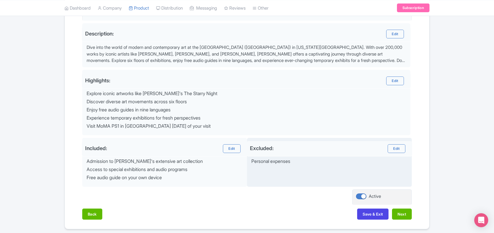
scroll to position [206, 0]
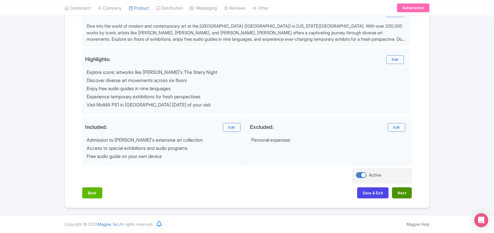
type input "0"
click at [404, 192] on button "Next" at bounding box center [402, 192] width 20 height 11
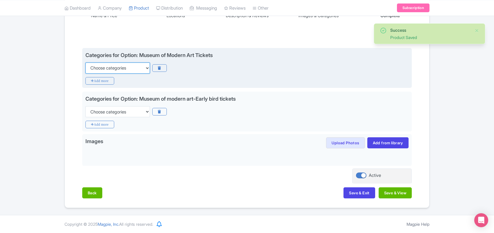
click at [116, 66] on select "Choose categories Adults Only Animals Audio Guide Beaches Bike Tours Boat Tours…" at bounding box center [117, 67] width 64 height 11
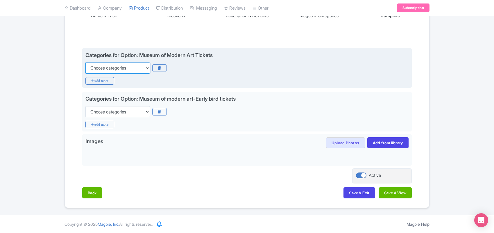
select select "family-friendly"
click at [85, 62] on select "Choose categories Adults Only Animals Audio Guide Beaches Bike Tours Boat Tours…" at bounding box center [117, 67] width 64 height 11
click at [102, 83] on icon "Add more" at bounding box center [99, 81] width 29 height 8
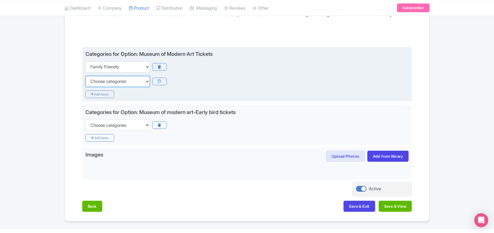
click at [100, 83] on select "Choose categories Adults Only Animals Audio Guide Beaches Bike Tours Boat Tours…" at bounding box center [117, 81] width 64 height 11
select select "museums"
click at [85, 76] on select "Choose categories Adults Only Animals Audio Guide Beaches Bike Tours Boat Tours…" at bounding box center [117, 81] width 64 height 11
click at [102, 95] on icon "Add more" at bounding box center [99, 94] width 29 height 8
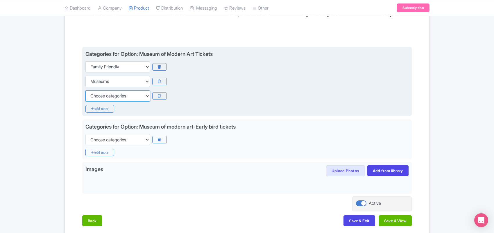
click at [102, 95] on select "Choose categories Adults Only Animals Audio Guide Beaches Bike Tours Boat Tours…" at bounding box center [117, 95] width 64 height 11
select select "guided-tours"
click at [85, 90] on select "Choose categories Adults Only Animals Audio Guide Beaches Bike Tours Boat Tours…" at bounding box center [117, 95] width 64 height 11
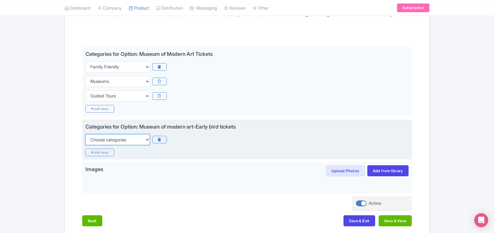
click at [107, 140] on select "Choose categories Adults Only Animals Audio Guide Beaches Bike Tours Boat Tours…" at bounding box center [117, 139] width 64 height 11
select select "museums"
click at [85, 134] on select "Choose categories Adults Only Animals Audio Guide Beaches Bike Tours Boat Tours…" at bounding box center [117, 139] width 64 height 11
click at [102, 151] on icon "Add more" at bounding box center [99, 152] width 29 height 8
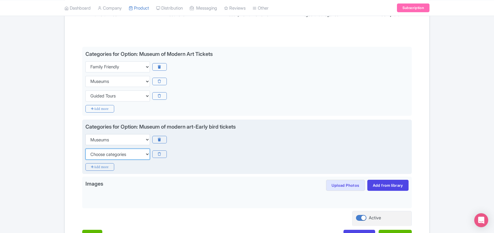
click at [101, 153] on select "Choose categories Adults Only Animals Audio Guide Beaches Bike Tours Boat Tours…" at bounding box center [117, 153] width 64 height 11
select select "family-friendly"
click at [85, 149] on select "Choose categories Adults Only Animals Audio Guide Beaches Bike Tours Boat Tours…" at bounding box center [117, 153] width 64 height 11
click at [105, 165] on icon "Add more" at bounding box center [99, 167] width 29 height 8
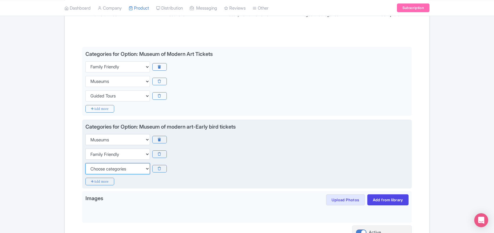
click at [100, 170] on select "Choose categories Adults Only Animals Audio Guide Beaches Bike Tours Boat Tours…" at bounding box center [117, 168] width 64 height 11
select select "classes"
click at [85, 163] on select "Choose categories Adults Only Animals Audio Guide Beaches Bike Tours Boat Tours…" at bounding box center [117, 168] width 64 height 11
click at [96, 182] on icon "Add more" at bounding box center [99, 181] width 29 height 8
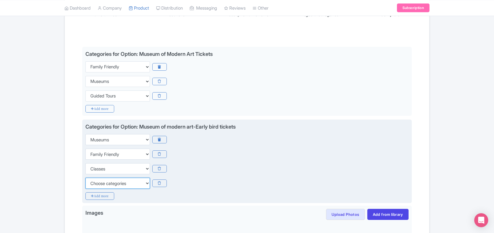
click at [96, 181] on select "Choose categories Adults Only Animals Audio Guide Beaches Bike Tours Boat Tours…" at bounding box center [117, 182] width 64 height 11
select select "self-guided"
click at [85, 178] on select "Choose categories Adults Only Animals Audio Guide Beaches Bike Tours Boat Tours…" at bounding box center [117, 182] width 64 height 11
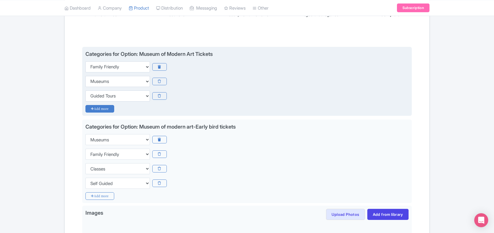
click at [105, 108] on icon "Add more" at bounding box center [99, 109] width 29 height 8
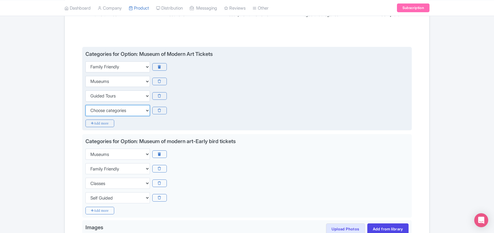
click at [105, 108] on select "Choose categories Adults Only Animals Audio Guide Beaches Bike Tours Boat Tours…" at bounding box center [117, 110] width 64 height 11
select select "self-guided"
click at [103, 109] on select "Choose categories Adults Only Animals Audio Guide Beaches Bike Tours Boat Tours…" at bounding box center [117, 110] width 64 height 11
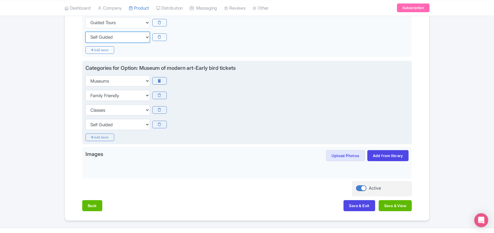
scroll to position [199, 0]
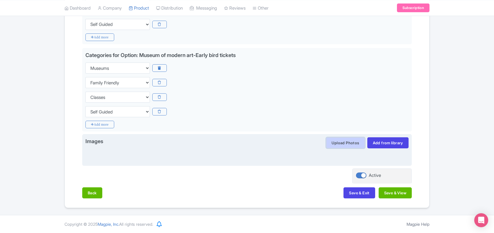
click at [336, 142] on button "Upload Photos" at bounding box center [345, 142] width 39 height 11
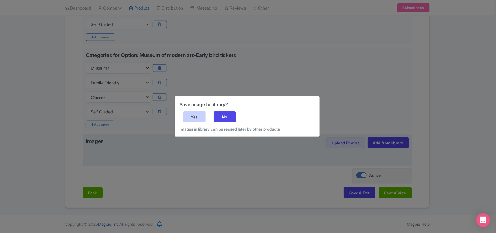
click at [187, 117] on div "Yes" at bounding box center [194, 116] width 23 height 11
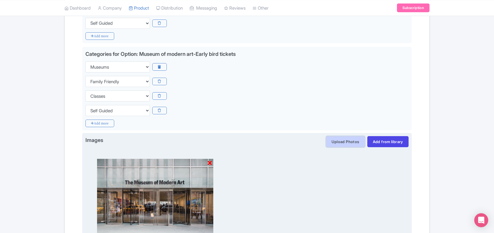
click at [342, 143] on button "Upload Photos" at bounding box center [345, 141] width 39 height 11
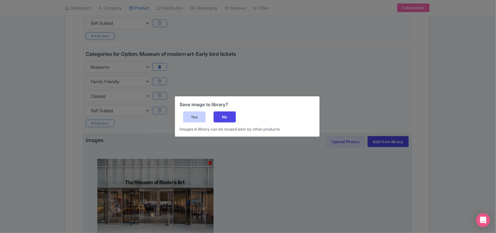
click at [197, 116] on div "Yes" at bounding box center [194, 116] width 23 height 11
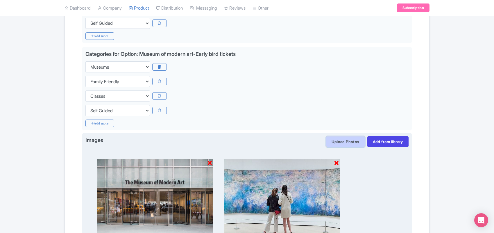
click at [342, 143] on button "Upload Photos" at bounding box center [345, 141] width 39 height 11
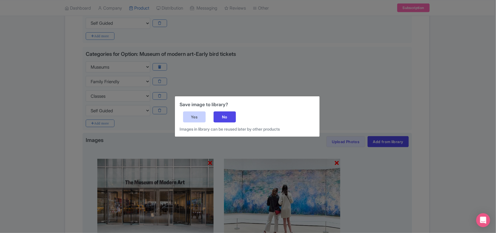
click at [198, 117] on div "Yes" at bounding box center [194, 116] width 23 height 11
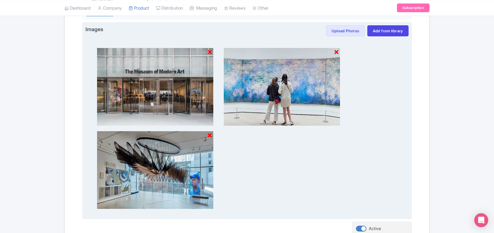
scroll to position [308, 0]
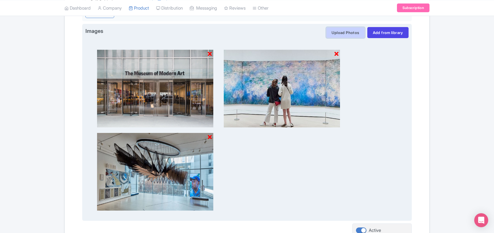
click at [331, 31] on button "Upload Photos" at bounding box center [345, 32] width 39 height 11
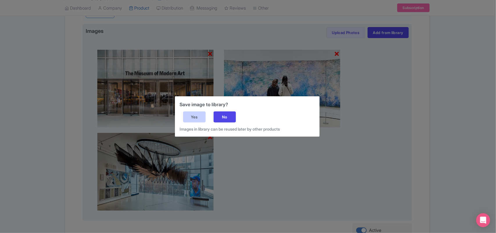
click at [191, 116] on div "Yes" at bounding box center [194, 116] width 23 height 11
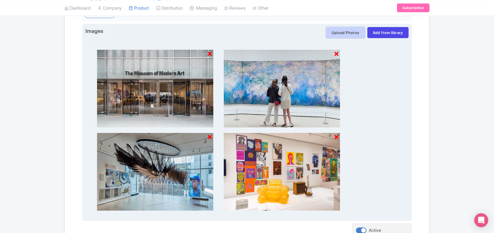
click at [332, 34] on button "Upload Photos" at bounding box center [345, 32] width 39 height 11
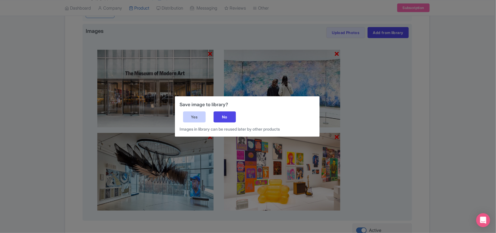
click at [195, 117] on div "Yes" at bounding box center [194, 116] width 23 height 11
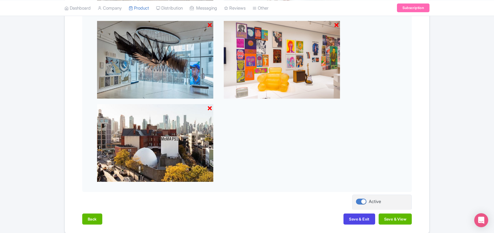
scroll to position [447, 0]
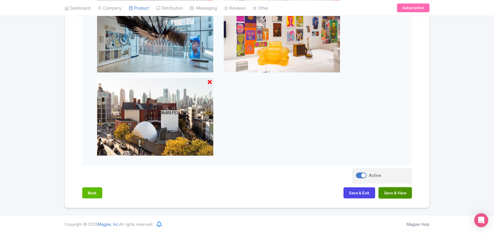
click at [386, 192] on button "Save & View" at bounding box center [394, 192] width 33 height 11
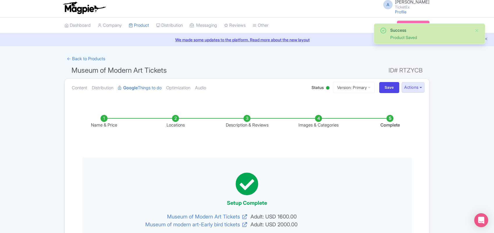
scroll to position [0, 0]
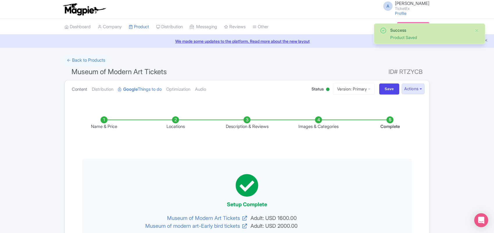
click at [78, 90] on link "Content" at bounding box center [79, 89] width 15 height 18
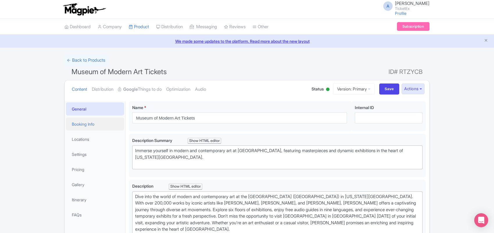
click at [94, 123] on link "Booking Info" at bounding box center [95, 123] width 58 height 13
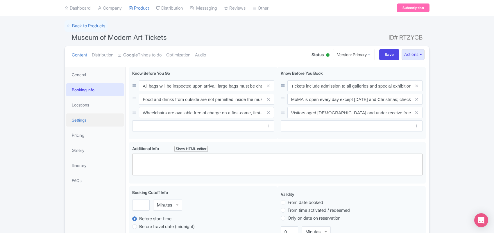
scroll to position [36, 0]
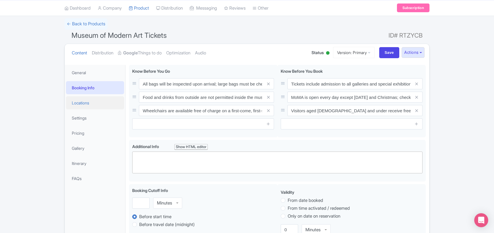
click at [86, 105] on link "Locations" at bounding box center [95, 102] width 58 height 13
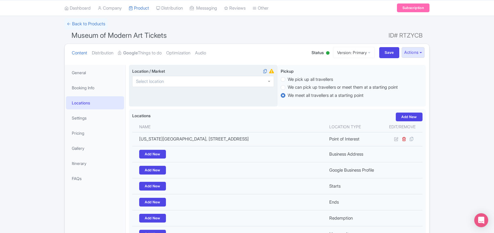
click at [151, 81] on input "Location / Market i" at bounding box center [151, 81] width 31 height 5
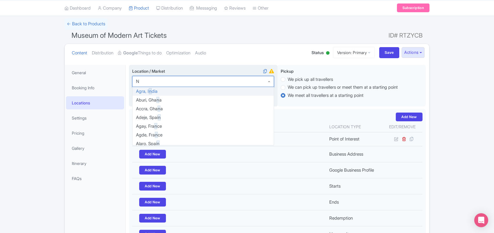
scroll to position [0, 0]
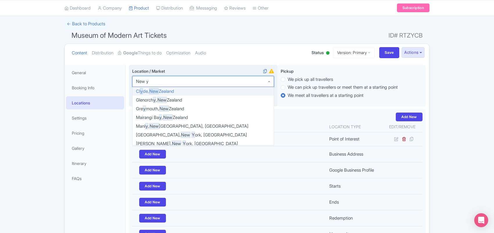
type input "New yo"
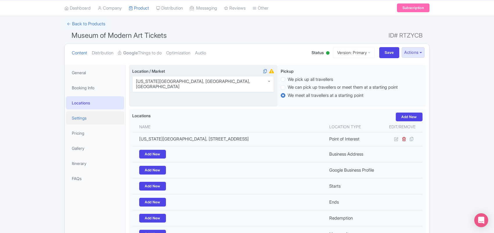
click at [83, 118] on link "Settings" at bounding box center [95, 117] width 58 height 13
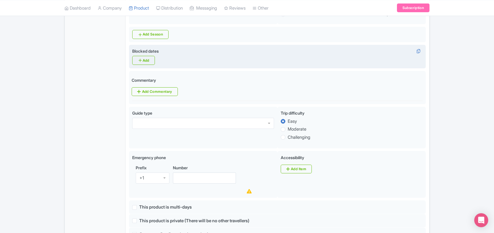
scroll to position [254, 0]
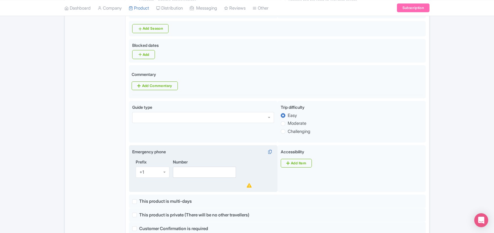
click at [137, 166] on div "+1" at bounding box center [153, 171] width 34 height 11
type input "91"
click at [201, 166] on input "Number" at bounding box center [204, 171] width 63 height 11
paste input "11 W 53rd St, New York, NY 10019, United States"
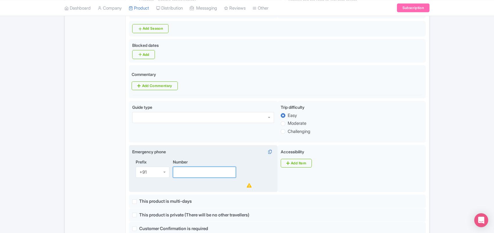
type input "11 W 53rd St, New York, NY 10019, United States"
paste input "95099 89377"
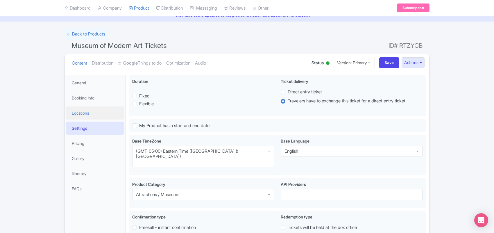
scroll to position [20, 0]
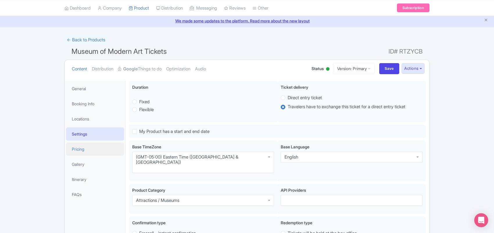
type input "95099 89377"
click at [93, 148] on link "Pricing" at bounding box center [95, 148] width 58 height 13
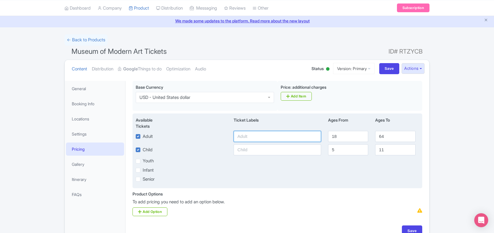
click at [253, 137] on input "text" at bounding box center [276, 136] width 87 height 11
type input "1900"
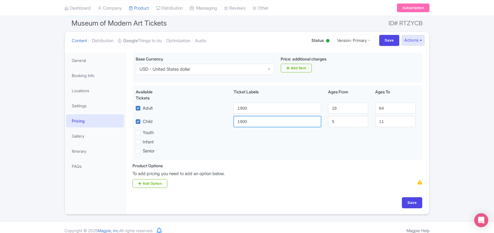
scroll to position [57, 0]
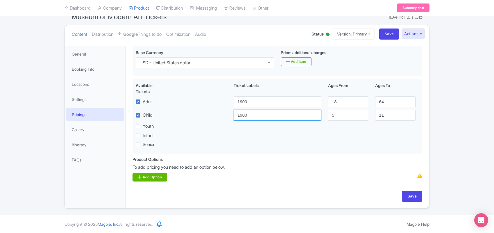
type input "1900"
click at [158, 177] on link "Add Option" at bounding box center [149, 176] width 35 height 9
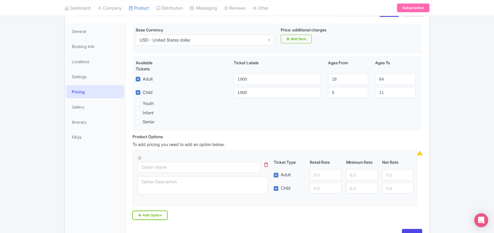
scroll to position [93, 0]
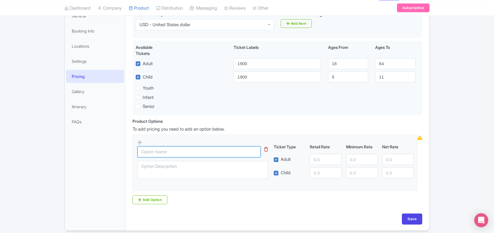
click at [168, 151] on input "text" at bounding box center [198, 151] width 123 height 11
paste input "Museum of Modern Art Tickets"
type input "Museum of Modern Art Tickets"
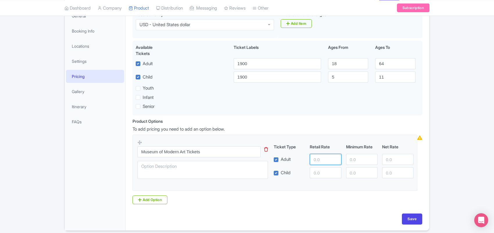
click at [324, 160] on input "number" at bounding box center [325, 159] width 31 height 11
type input "1600"
paste input "1600"
type input "1600"
paste input "1600"
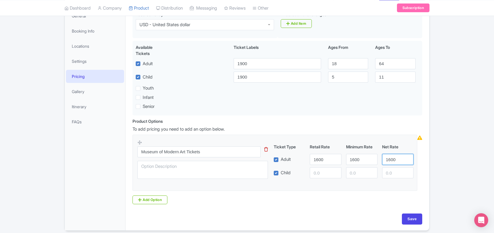
type input "1600"
paste input "1600"
type input "1600"
paste input "1600"
type input "1600"
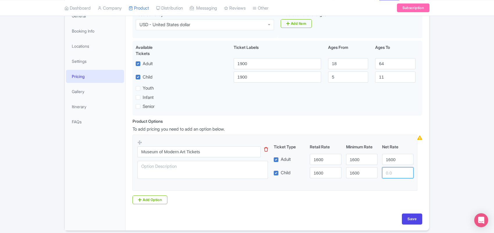
paste input "1600"
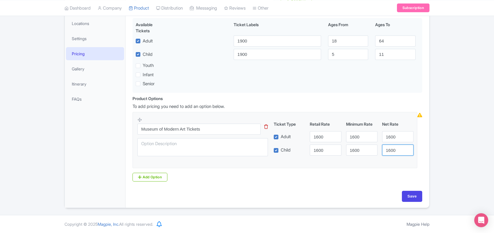
scroll to position [118, 0]
type input "1600"
click at [152, 178] on link "Add Option" at bounding box center [149, 176] width 35 height 9
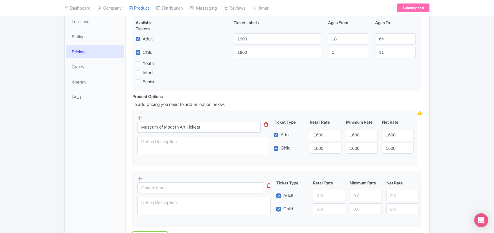
scroll to position [154, 0]
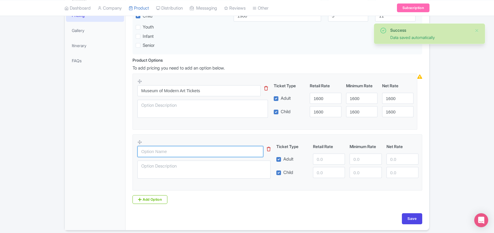
click at [161, 154] on input "text" at bounding box center [200, 151] width 126 height 11
paste input "Museum of modern art-Early bird tickets"
type input "Museum of modern art-Early bird tickets"
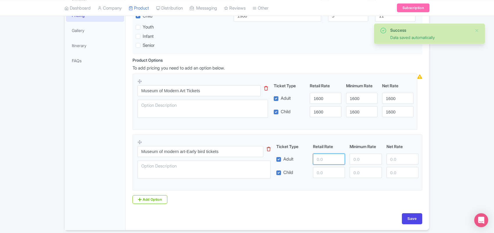
click at [324, 160] on input "number" at bounding box center [329, 158] width 32 height 11
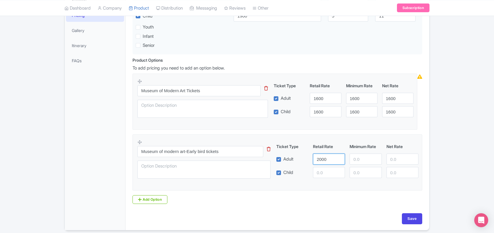
type input "2000"
paste input "2000"
type input "2000"
paste input "2000"
type input "2000"
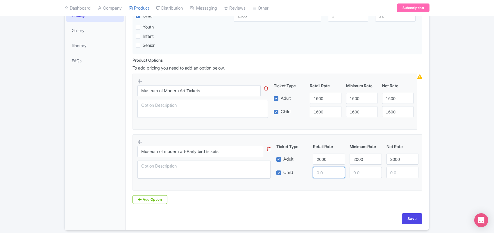
paste input "2000"
type input "2000"
paste input "2000"
type input "2000"
paste input "2000"
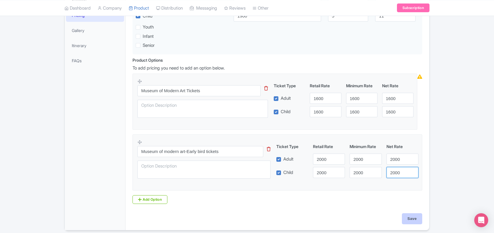
type input "2000"
click at [410, 219] on input "Save" at bounding box center [412, 218] width 20 height 11
type input "Saving..."
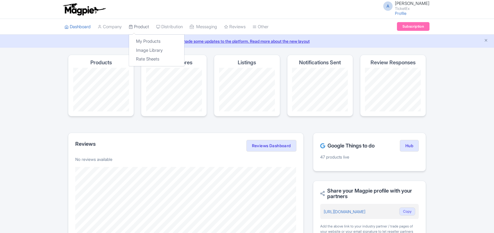
click at [143, 24] on link "Product" at bounding box center [139, 27] width 20 height 16
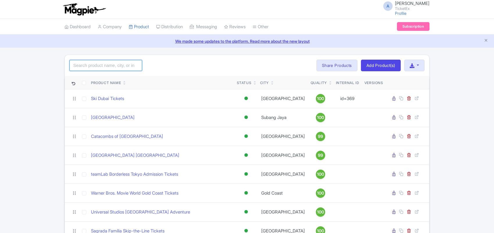
click at [112, 67] on input "search" at bounding box center [105, 65] width 73 height 11
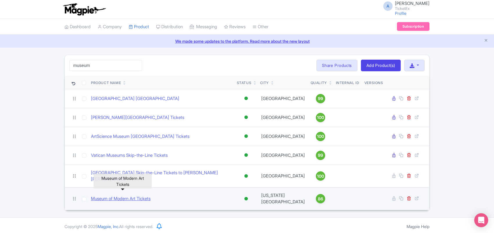
click at [135, 195] on link "Museum of Modern Art Tickets" at bounding box center [121, 198] width 60 height 7
click at [127, 195] on link "Museum of Modern Art Tickets" at bounding box center [121, 198] width 60 height 7
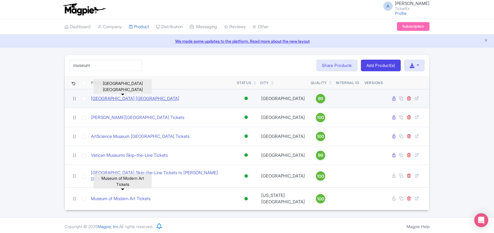
click at [116, 99] on link "[GEOGRAPHIC_DATA] [GEOGRAPHIC_DATA]" at bounding box center [135, 98] width 88 height 7
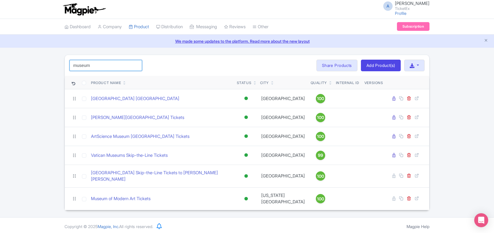
drag, startPoint x: 118, startPoint y: 65, endPoint x: 5, endPoint y: 65, distance: 113.5
click at [5, 65] on div "museum Search Bulk Actions Delete Add to Collection Share Products Add to Colle…" at bounding box center [247, 132] width 494 height 155
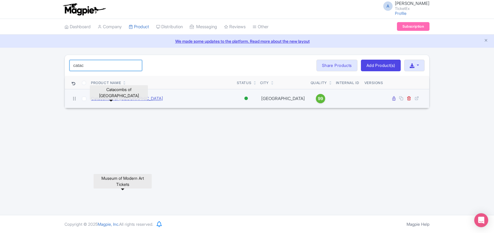
type input "catac"
click at [115, 100] on link "Catacombs of Paris" at bounding box center [127, 98] width 72 height 7
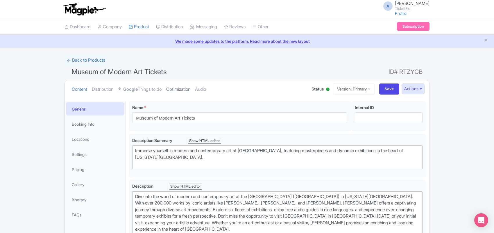
click at [181, 88] on link "Optimization" at bounding box center [178, 89] width 24 height 18
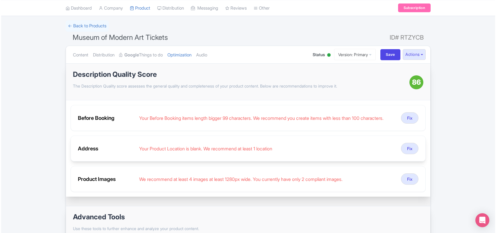
scroll to position [36, 0]
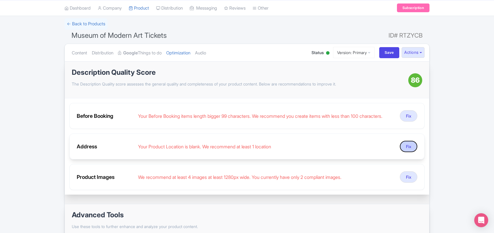
click at [410, 148] on button "Fix" at bounding box center [408, 146] width 17 height 11
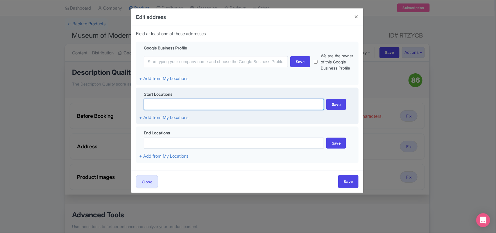
click at [174, 110] on input at bounding box center [234, 104] width 180 height 11
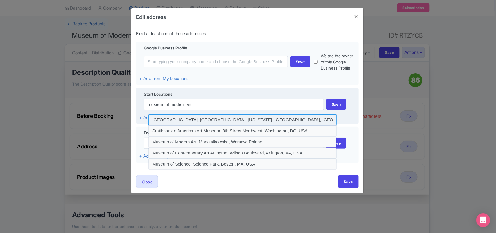
click at [198, 125] on input at bounding box center [242, 119] width 188 height 11
type input "Museum of Modern Art, West 53rd Street, New York, NY, USA"
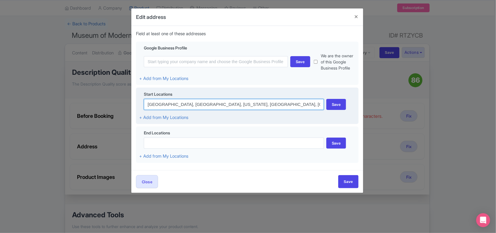
drag, startPoint x: 275, startPoint y: 110, endPoint x: 139, endPoint y: 102, distance: 135.6
click at [139, 102] on div "Start Locations Museum of Modern Art, West 53rd Street, New York, NY, USA Save …" at bounding box center [247, 105] width 222 height 37
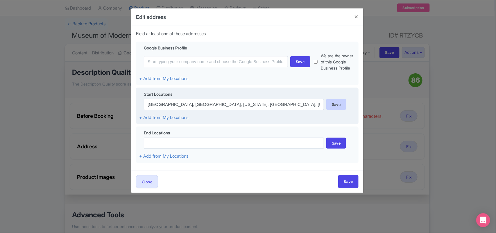
click at [337, 110] on div "Save" at bounding box center [336, 104] width 20 height 11
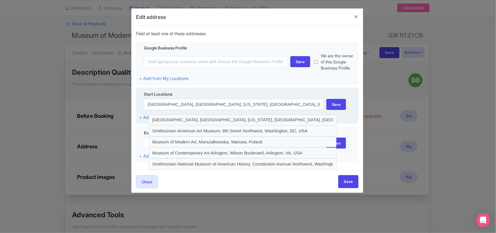
click at [210, 95] on div "Start Locations Museum of Modern Art, West 53rd Street, New York, NY, USA Save …" at bounding box center [247, 105] width 222 height 37
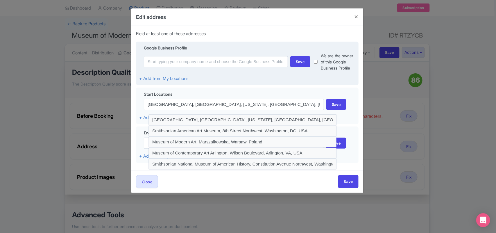
click at [205, 85] on div "Google Business Profile Save We are the owner of this Google Business Profile +…" at bounding box center [247, 64] width 222 height 44
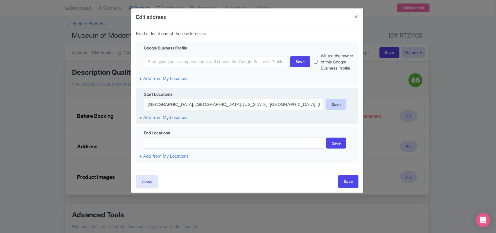
click at [330, 110] on div "Save" at bounding box center [336, 104] width 20 height 11
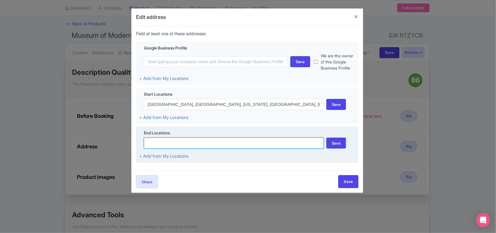
click at [257, 148] on input at bounding box center [234, 142] width 180 height 11
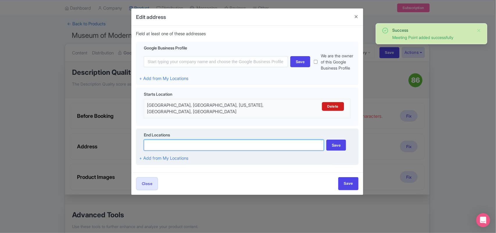
paste input "Museum of Modern Art, West 53rd Street, New York, NY, USA"
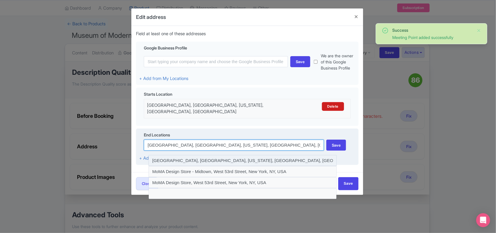
type input "Museum of Modern Art, West 53rd Street, New York, NY, USA"
click at [275, 163] on input at bounding box center [242, 160] width 188 height 11
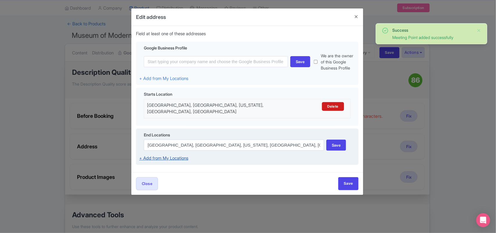
click at [180, 161] on link "+ Add from My Locations" at bounding box center [163, 158] width 49 height 6
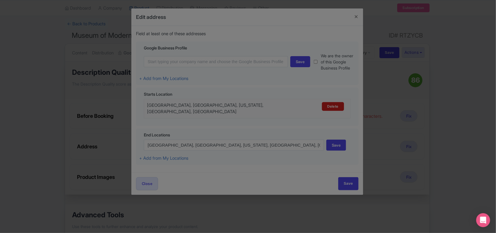
click at [34, 195] on div at bounding box center [248, 116] width 496 height 233
click at [357, 18] on div at bounding box center [248, 116] width 496 height 233
click at [0, 89] on div at bounding box center [248, 116] width 496 height 233
drag, startPoint x: 12, startPoint y: 41, endPoint x: 18, endPoint y: 24, distance: 18.0
click at [12, 41] on div at bounding box center [248, 116] width 496 height 233
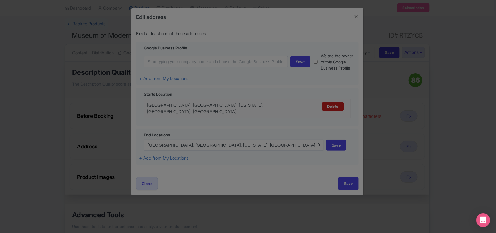
click at [21, 22] on div at bounding box center [248, 116] width 496 height 233
drag, startPoint x: 125, startPoint y: 152, endPoint x: 131, endPoint y: 157, distance: 7.8
click at [125, 152] on div at bounding box center [248, 116] width 496 height 233
click at [162, 158] on div at bounding box center [248, 116] width 496 height 233
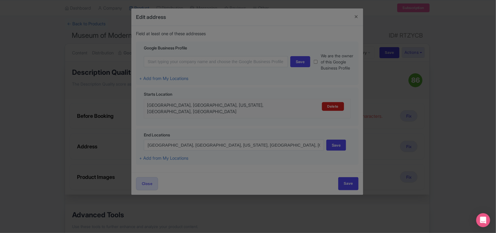
click at [71, 60] on div at bounding box center [248, 116] width 496 height 233
click at [71, 62] on div at bounding box center [248, 116] width 496 height 233
click at [70, 63] on div at bounding box center [248, 116] width 496 height 233
click at [73, 99] on div at bounding box center [248, 116] width 496 height 233
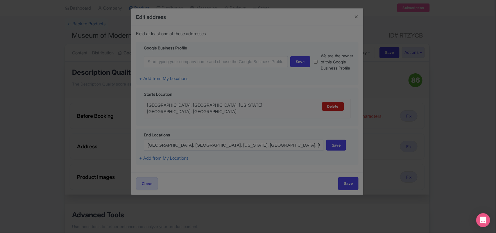
click at [75, 100] on div at bounding box center [248, 116] width 496 height 233
click at [67, 100] on div at bounding box center [248, 116] width 496 height 233
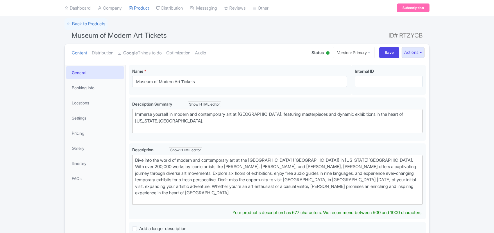
scroll to position [36, 0]
click at [186, 52] on link "Optimization" at bounding box center [178, 53] width 24 height 18
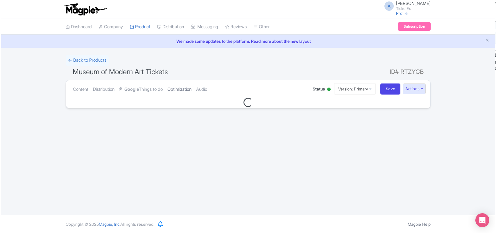
scroll to position [0, 0]
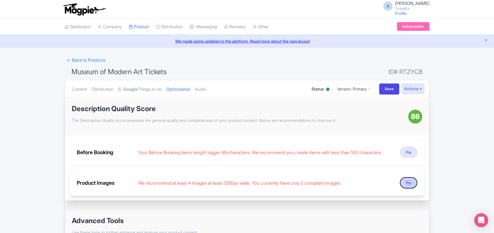
click at [407, 185] on button "Fix" at bounding box center [408, 182] width 17 height 11
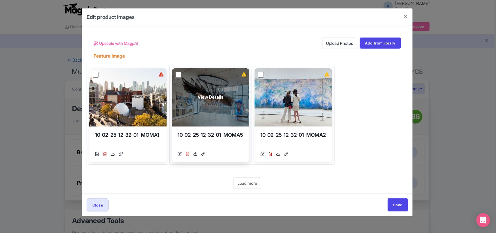
click at [181, 75] on input "checkbox" at bounding box center [178, 75] width 6 height 6
checkbox input "true"
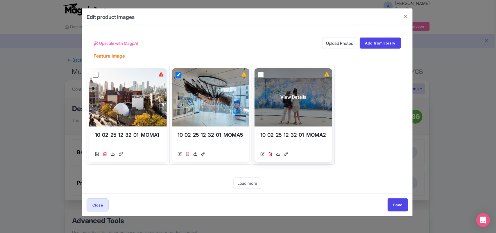
click at [264, 75] on input "checkbox" at bounding box center [261, 75] width 6 height 6
checkbox input "true"
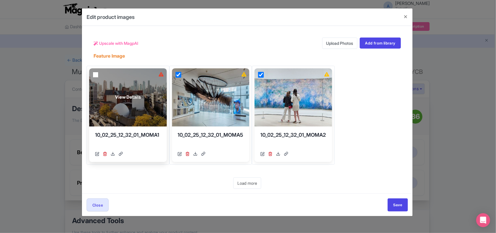
click at [94, 75] on input "checkbox" at bounding box center [96, 75] width 6 height 6
checkbox input "true"
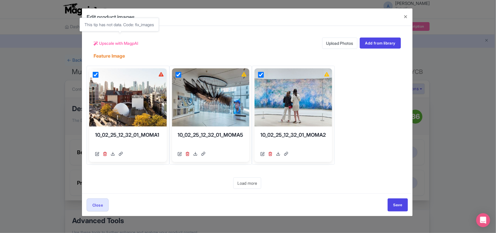
click at [107, 43] on span "Upscale with MagpAI" at bounding box center [118, 43] width 39 height 6
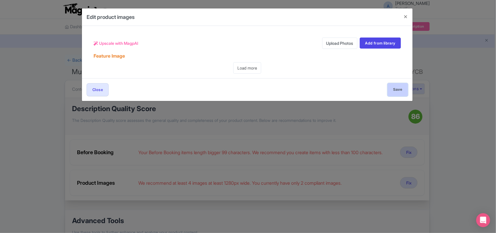
click at [399, 90] on input "Save" at bounding box center [397, 89] width 20 height 13
type input "Save"
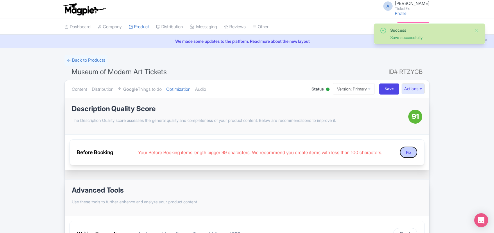
click at [408, 153] on button "Fix" at bounding box center [408, 151] width 17 height 11
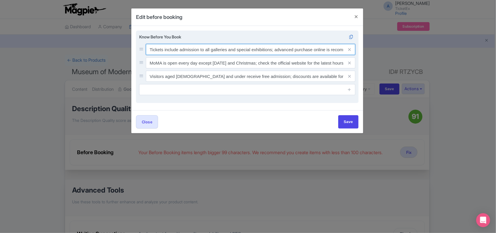
drag, startPoint x: 178, startPoint y: 50, endPoint x: 145, endPoint y: 49, distance: 33.4
click at [145, 49] on div "Tickets include admission to all galleries and special exhibitions; advanced pu…" at bounding box center [247, 49] width 216 height 11
drag, startPoint x: 321, startPoint y: 49, endPoint x: 352, endPoint y: 53, distance: 30.9
click at [352, 53] on div "Admission to all galleries and special exhibitions; advanced purchase online is…" at bounding box center [250, 49] width 209 height 11
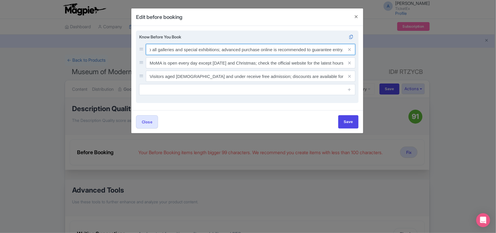
type input "Admission to all galleries and special exhibitions; advanced purchase online is…"
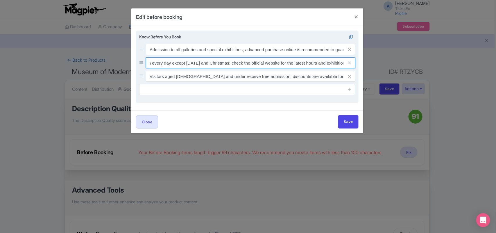
scroll to position [0, 62]
drag, startPoint x: 271, startPoint y: 62, endPoint x: 350, endPoint y: 62, distance: 79.8
click at [350, 62] on div "MoMA is open every day except [DATE] and Christmas; check the official website …" at bounding box center [250, 62] width 209 height 11
type input "MoMA is open every day except [DATE] and Christmas"
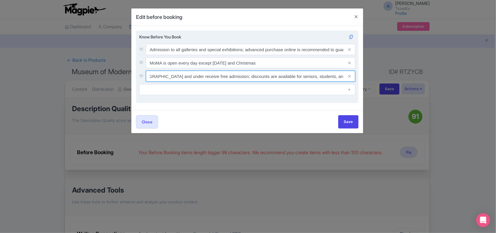
scroll to position [0, 46]
drag, startPoint x: 269, startPoint y: 76, endPoint x: 343, endPoint y: 79, distance: 74.7
click at [343, 79] on div "Visitors aged [DEMOGRAPHIC_DATA] and under receive free admission; discounts ar…" at bounding box center [250, 76] width 209 height 11
click at [316, 78] on input "Visitors aged [DEMOGRAPHIC_DATA] and under receive free admission; discounts ar…" at bounding box center [250, 76] width 209 height 11
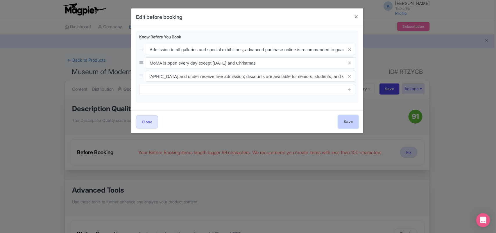
scroll to position [0, 0]
click at [349, 123] on input "Save" at bounding box center [348, 121] width 20 height 13
type input "Save"
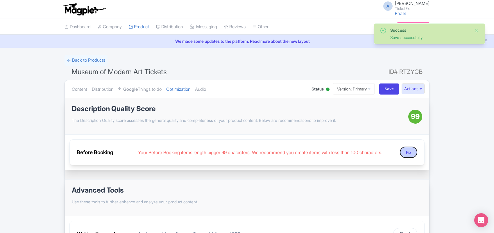
click at [405, 154] on button "Fix" at bounding box center [408, 151] width 17 height 11
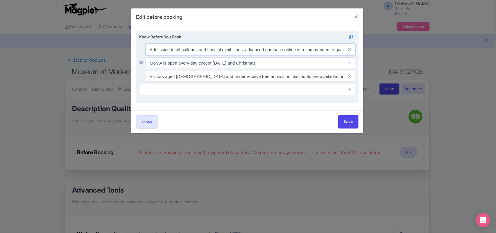
drag, startPoint x: 201, startPoint y: 50, endPoint x: 244, endPoint y: 50, distance: 43.3
click at [244, 50] on input "Admission to all galleries and special exhibitions; advanced purchase online is…" at bounding box center [250, 49] width 209 height 11
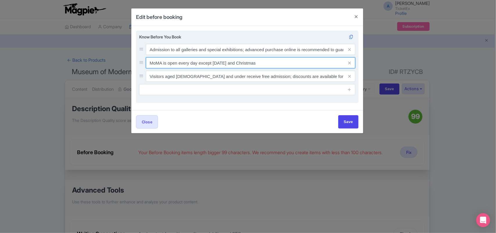
click at [249, 60] on input "MoMA is open every day except [DATE] and Christmas" at bounding box center [250, 62] width 209 height 11
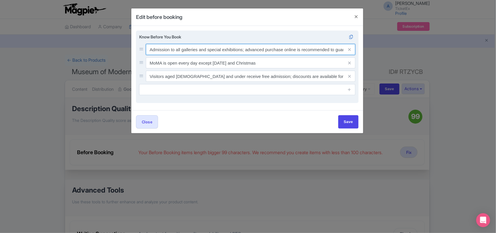
scroll to position [0, 24]
click at [300, 48] on input "Admission to all galleries and special exhibitions; advanced purchase online is…" at bounding box center [250, 49] width 209 height 11
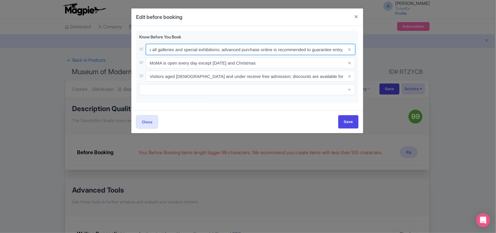
drag, startPoint x: 306, startPoint y: 49, endPoint x: 364, endPoint y: 50, distance: 58.7
click at [364, 50] on div "Edit before booking Know Before You Book Admission to all galleries and special…" at bounding box center [248, 116] width 496 height 233
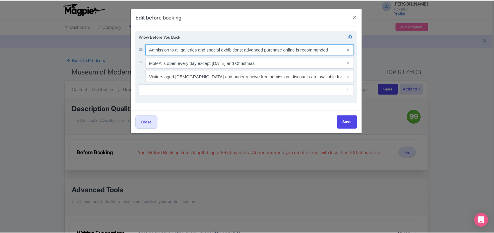
scroll to position [0, 0]
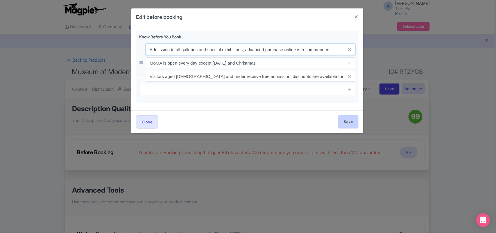
type input "Admission to all galleries and special exhibitions; advanced purchase online is…"
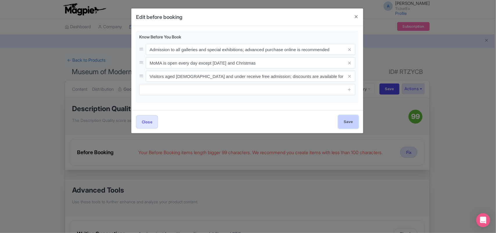
click at [344, 124] on input "Save" at bounding box center [348, 121] width 20 height 13
type input "Save"
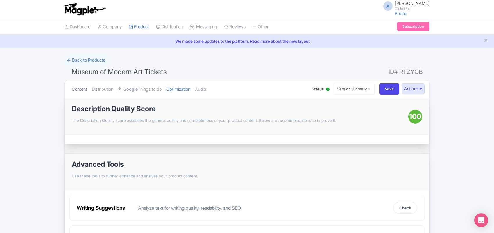
click at [73, 90] on link "Content" at bounding box center [79, 89] width 15 height 18
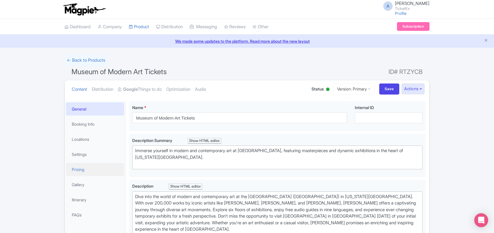
click at [79, 169] on link "Pricing" at bounding box center [95, 169] width 58 height 13
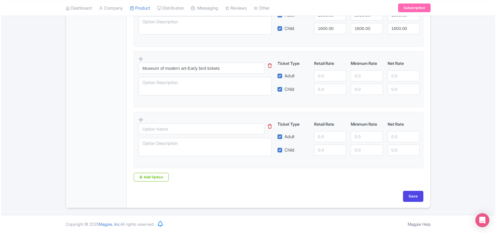
scroll to position [291, 0]
click at [268, 125] on icon at bounding box center [269, 126] width 4 height 4
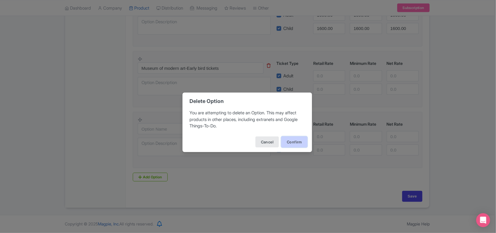
click at [291, 140] on button "Confirm" at bounding box center [294, 141] width 26 height 11
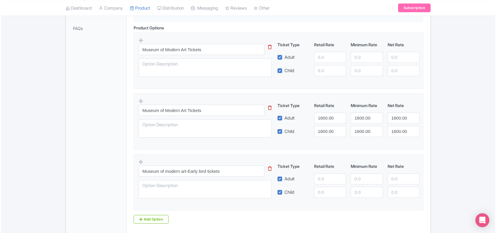
scroll to position [194, 0]
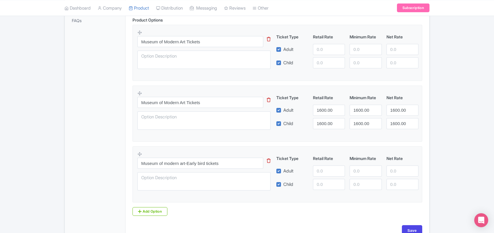
click at [269, 41] on icon at bounding box center [269, 39] width 4 height 4
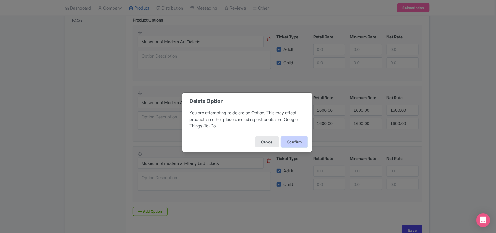
click at [292, 141] on button "Confirm" at bounding box center [294, 141] width 26 height 11
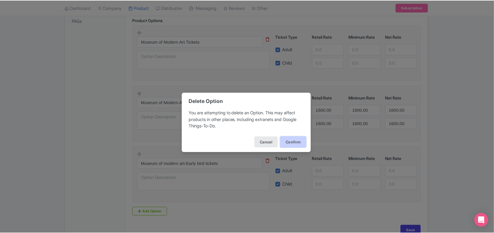
scroll to position [169, 0]
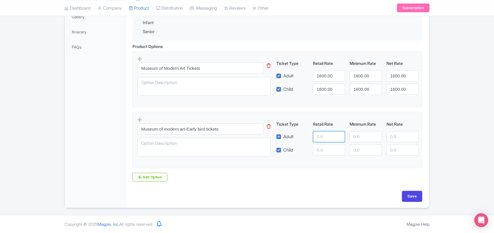
click at [319, 135] on input "number" at bounding box center [329, 136] width 32 height 11
type input "2000"
paste input "2000"
type input "2000"
paste input "2000"
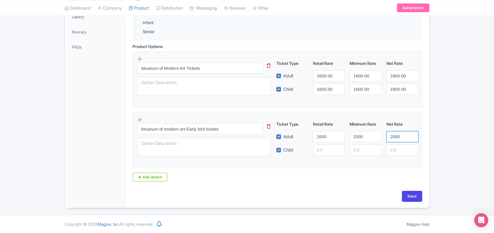
type input "2000"
click at [320, 152] on input "number" at bounding box center [329, 149] width 32 height 11
paste input "2000"
type input "2000"
paste input "2000"
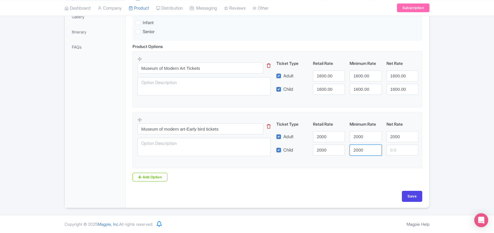
type input "2000"
paste input "2000"
type input "2000"
click at [404, 192] on input "Save" at bounding box center [412, 195] width 20 height 11
type input "Saving..."
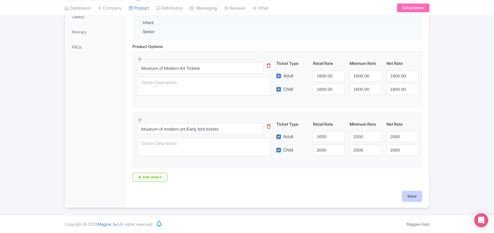
type input "Saving..."
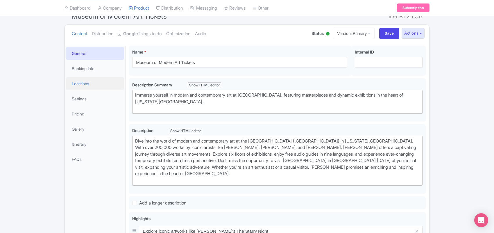
scroll to position [36, 0]
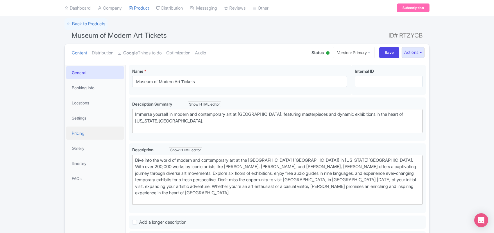
click at [82, 132] on link "Pricing" at bounding box center [95, 132] width 58 height 13
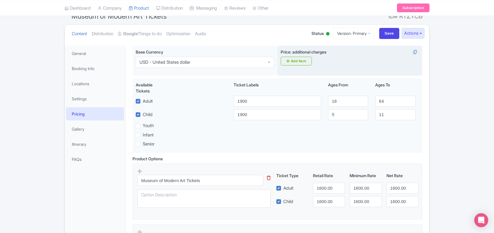
scroll to position [0, 0]
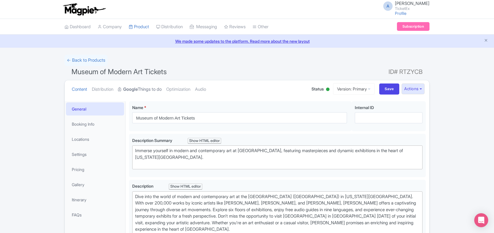
click at [138, 92] on strong "Google" at bounding box center [130, 89] width 15 height 7
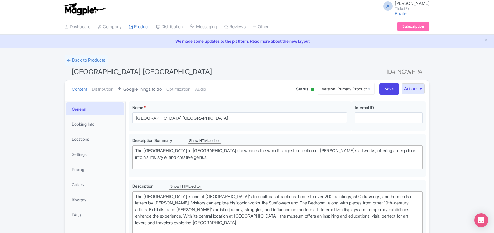
click at [141, 89] on link "Google Things to do" at bounding box center [140, 89] width 44 height 18
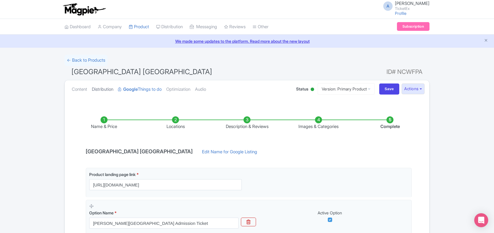
click at [102, 89] on link "Distribution" at bounding box center [102, 89] width 21 height 18
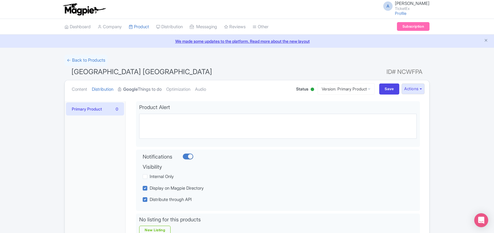
click at [143, 91] on link "Google Things to do" at bounding box center [140, 89] width 44 height 18
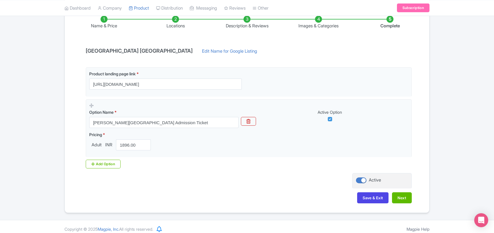
scroll to position [106, 0]
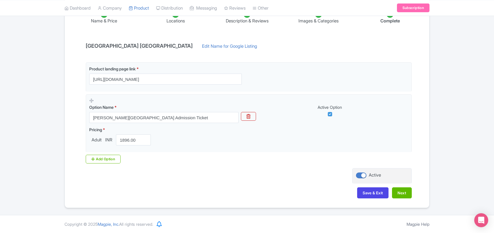
click at [313, 20] on li "Images & Categories" at bounding box center [318, 18] width 71 height 14
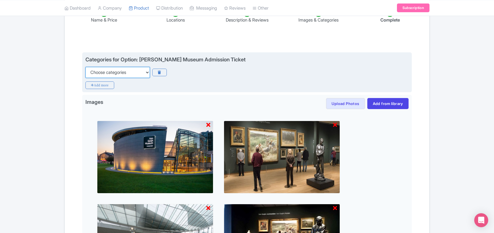
click at [124, 73] on select "Choose categories Adults Only Animals Audio Guide Beaches Bike Tours Boat Tours…" at bounding box center [117, 72] width 64 height 11
click at [197, 72] on div "Choose categories Adults Only Animals Audio Guide Beaches Bike Tours Boat Tours…" at bounding box center [246, 72] width 323 height 11
click at [100, 72] on select "Choose categories Adults Only Animals Audio Guide Beaches Bike Tours Boat Tours…" at bounding box center [117, 72] width 64 height 11
select select "family-friendly"
click at [85, 67] on select "Choose categories Adults Only Animals Audio Guide Beaches Bike Tours Boat Tours…" at bounding box center [117, 72] width 64 height 11
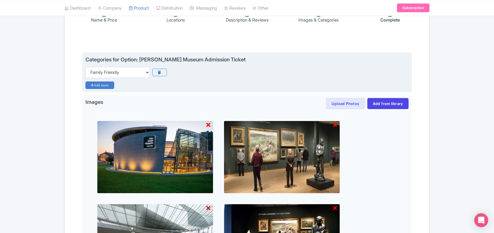
click at [102, 87] on icon "Add more" at bounding box center [99, 85] width 29 height 8
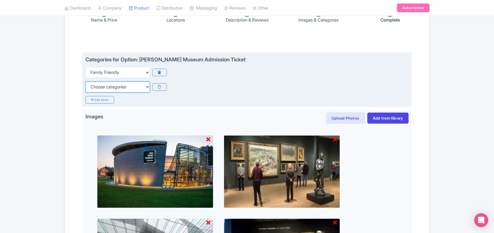
click at [102, 87] on select "Choose categories Adults Only Animals Audio Guide Beaches Bike Tours Boat Tours…" at bounding box center [117, 86] width 64 height 11
select select "self-guided"
click at [102, 87] on select "Choose categories Adults Only Animals Audio Guide Beaches Bike Tours Boat Tours…" at bounding box center [117, 86] width 64 height 11
click at [101, 101] on icon "Add more" at bounding box center [99, 100] width 29 height 8
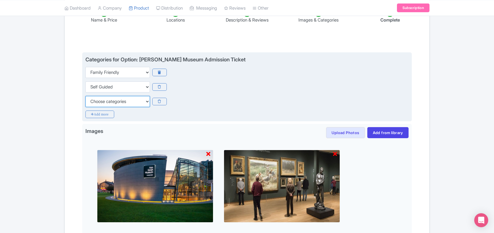
click at [101, 101] on select "Choose categories Adults Only Animals Audio Guide Beaches Bike Tours Boat Tours…" at bounding box center [117, 101] width 64 height 11
select select "museums"
click at [101, 101] on select "Choose categories Adults Only Animals Audio Guide Beaches Bike Tours Boat Tours…" at bounding box center [117, 101] width 64 height 11
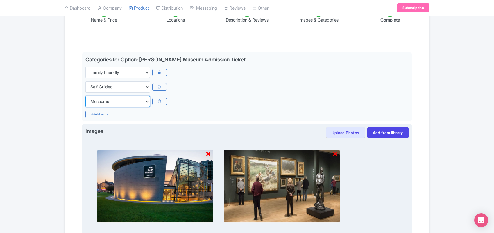
scroll to position [262, 0]
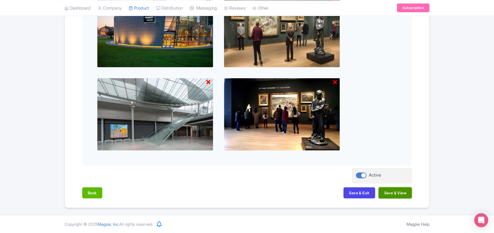
click at [385, 194] on button "Save & View" at bounding box center [394, 192] width 33 height 11
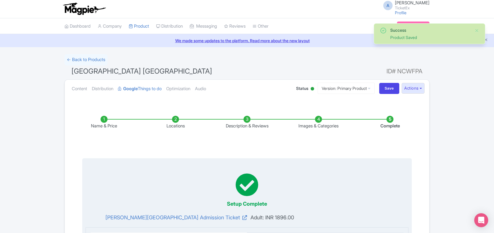
scroll to position [0, 0]
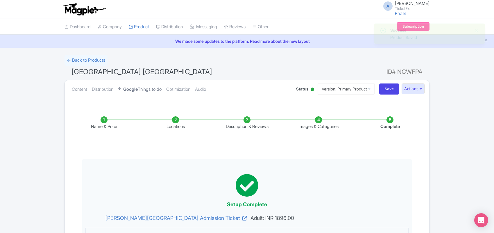
click at [147, 88] on link "Google Things to do" at bounding box center [140, 89] width 44 height 18
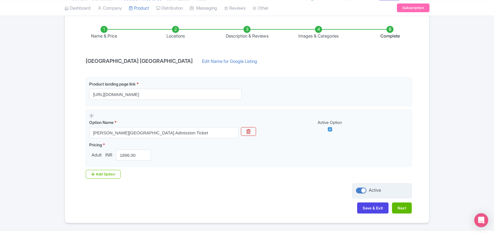
scroll to position [106, 0]
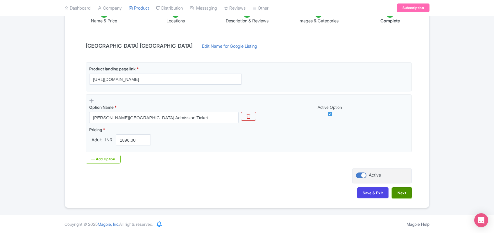
click at [403, 193] on button "Next" at bounding box center [402, 192] width 20 height 11
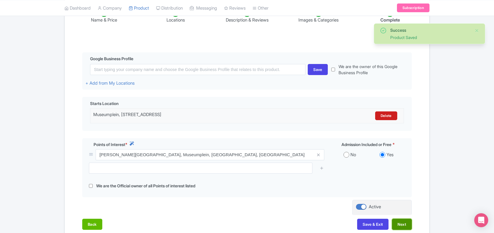
click at [407, 225] on button "Next" at bounding box center [402, 223] width 20 height 11
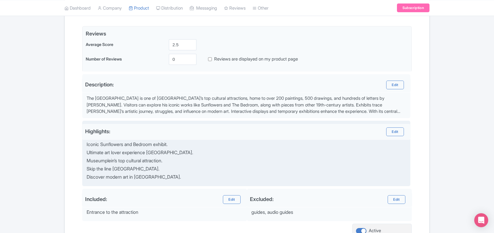
scroll to position [189, 0]
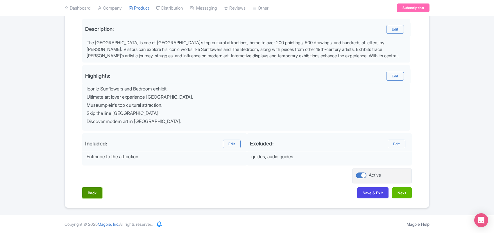
click at [95, 193] on button "Back" at bounding box center [92, 192] width 20 height 11
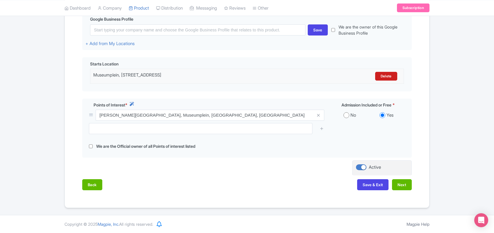
scroll to position [147, 0]
click at [403, 186] on button "Next" at bounding box center [402, 184] width 20 height 11
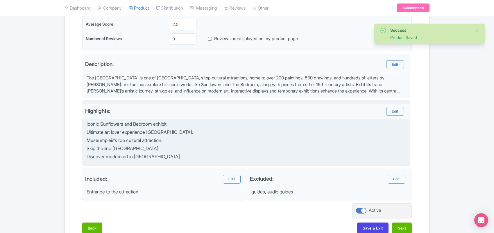
scroll to position [189, 0]
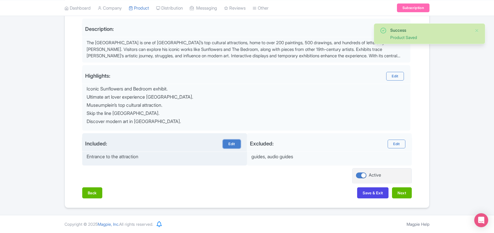
click at [230, 147] on link "Edit" at bounding box center [231, 143] width 17 height 9
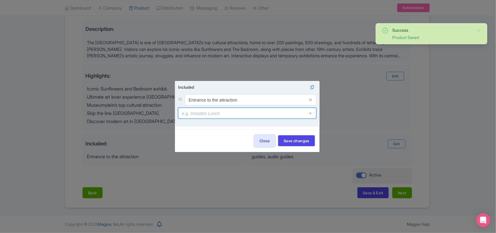
click at [216, 114] on input "text" at bounding box center [247, 112] width 138 height 11
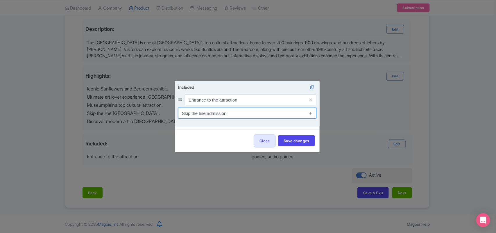
type input "Skip the line admission"
click at [311, 113] on icon at bounding box center [310, 113] width 4 height 4
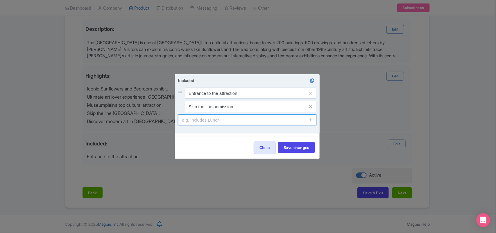
click at [208, 121] on input "text" at bounding box center [247, 119] width 138 height 11
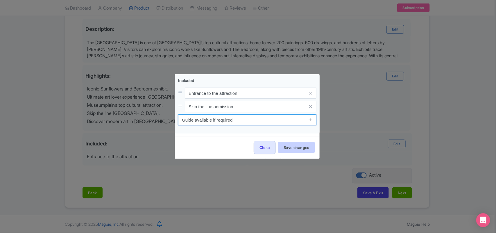
type input "Guide available if required"
click at [303, 150] on button "Save changes" at bounding box center [296, 147] width 37 height 11
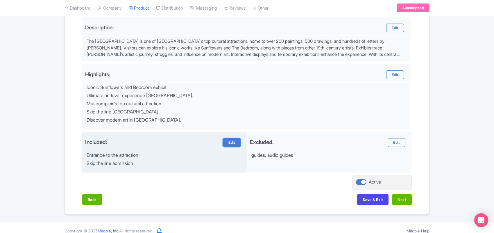
click at [226, 144] on link "Edit" at bounding box center [231, 142] width 17 height 9
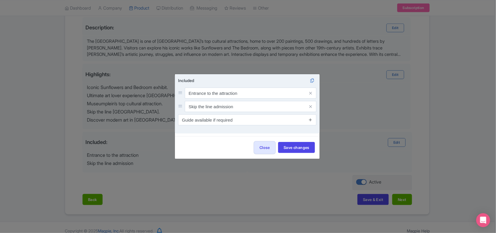
click at [310, 119] on icon at bounding box center [310, 119] width 4 height 4
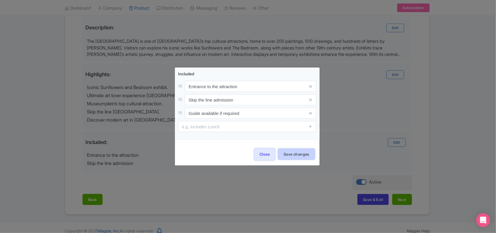
click at [294, 150] on button "Save changes" at bounding box center [296, 153] width 37 height 11
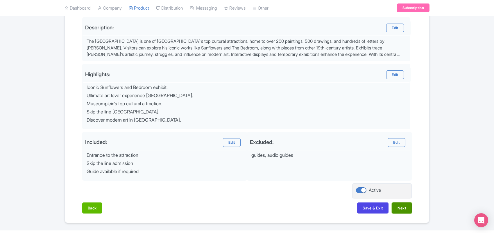
click at [400, 208] on button "Next" at bounding box center [402, 207] width 20 height 11
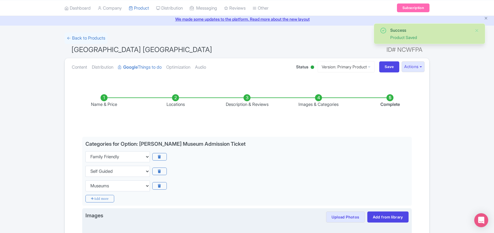
scroll to position [8, 0]
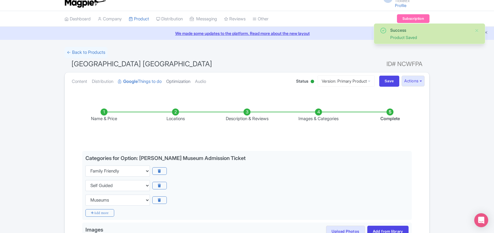
click at [185, 81] on link "Optimization" at bounding box center [178, 81] width 24 height 18
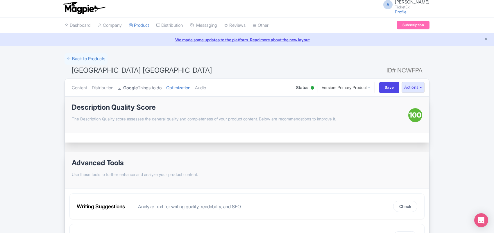
scroll to position [0, 0]
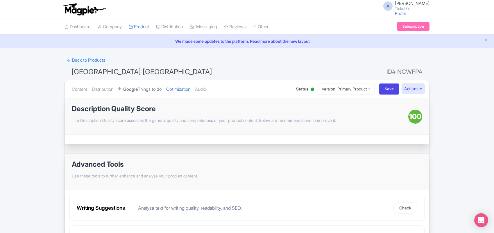
click at [149, 89] on link "Google Things to do" at bounding box center [140, 89] width 44 height 18
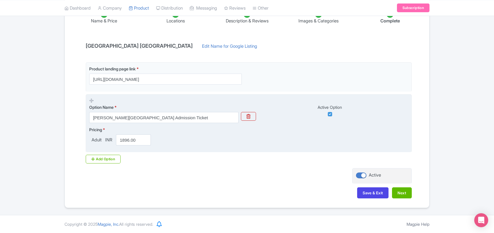
scroll to position [106, 0]
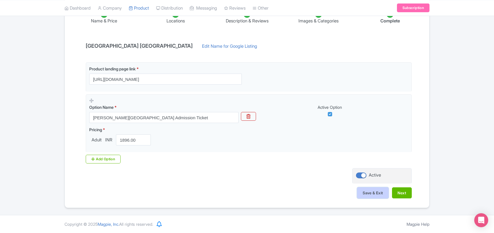
click at [378, 193] on button "Save & Exit" at bounding box center [372, 192] width 31 height 11
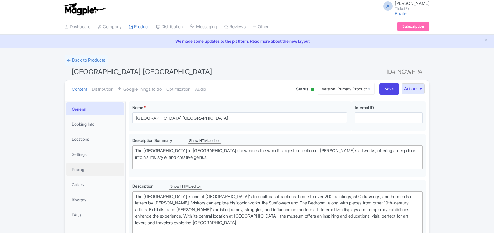
click at [83, 169] on link "Pricing" at bounding box center [95, 169] width 58 height 13
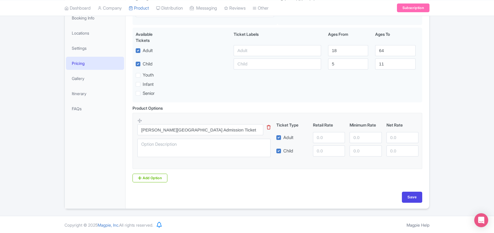
scroll to position [109, 0]
click at [319, 136] on input "number" at bounding box center [329, 136] width 32 height 11
type input "1896"
paste input "1896"
type input "1896"
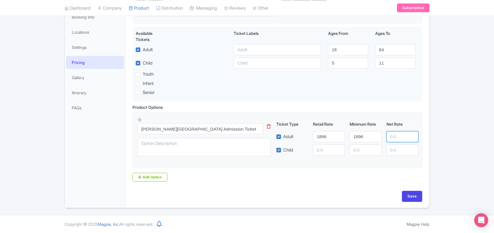
paste input "1896"
type input "1896"
paste input "1896"
type input "1896"
paste input "1896"
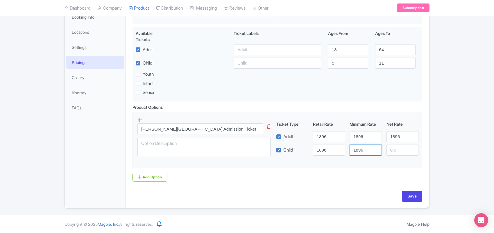
type input "1896"
paste input "1896"
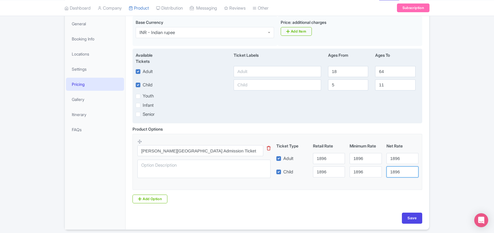
scroll to position [73, 0]
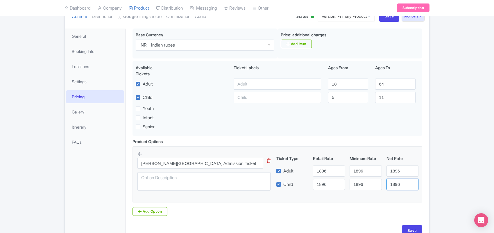
type input "1896"
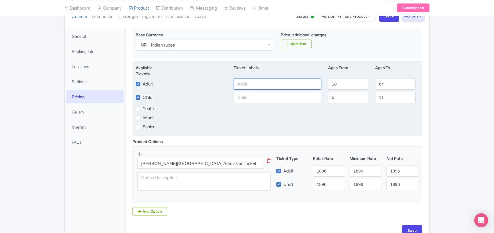
click at [247, 86] on input "text" at bounding box center [276, 83] width 87 height 11
type input "3000"
click at [247, 97] on input "text" at bounding box center [276, 97] width 87 height 11
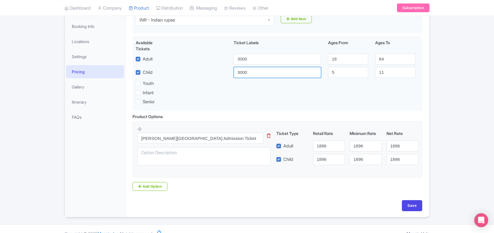
scroll to position [109, 0]
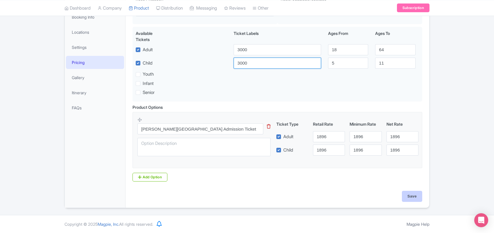
type input "3000"
click at [417, 196] on input "Save" at bounding box center [412, 195] width 20 height 11
type input "Saving..."
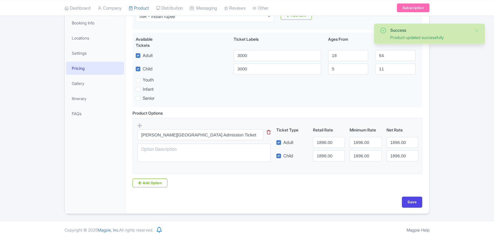
scroll to position [101, 0]
drag, startPoint x: 463, startPoint y: 109, endPoint x: 428, endPoint y: 71, distance: 51.4
click at [461, 105] on div "Success Product updated successfully ← Back to Products Van Gogh Museum Amsterd…" at bounding box center [247, 84] width 494 height 260
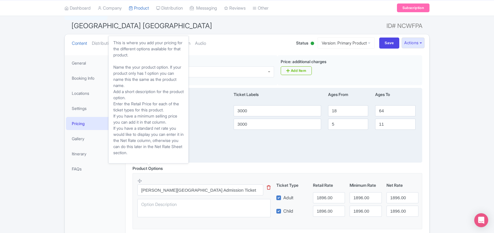
scroll to position [28, 0]
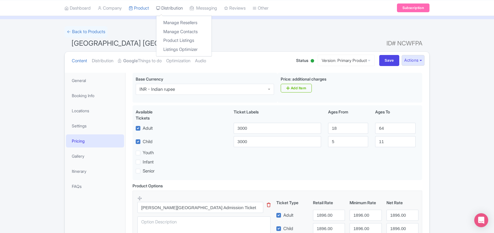
click at [174, 8] on link "Distribution" at bounding box center [169, 8] width 27 height 16
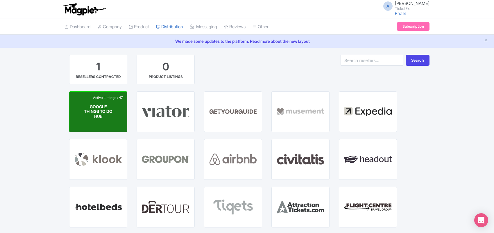
click at [111, 114] on div "GOOGLE THINGS TO DO HUB" at bounding box center [98, 111] width 29 height 15
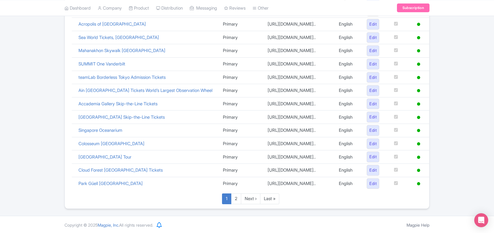
scroll to position [274, 0]
click at [236, 197] on link "2" at bounding box center [236, 197] width 10 height 11
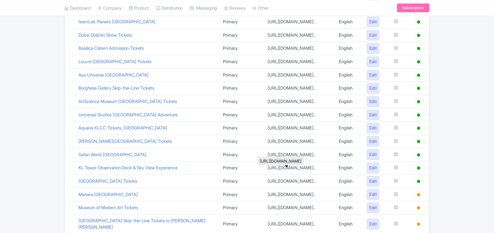
scroll to position [274, 0]
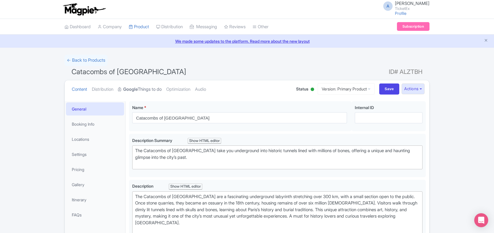
click at [146, 92] on link "Google Things to do" at bounding box center [140, 89] width 44 height 18
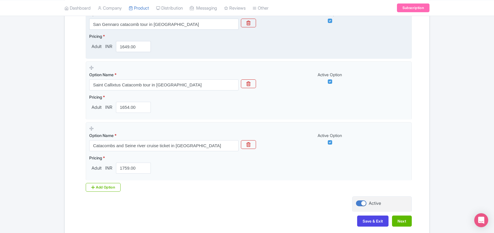
scroll to position [290, 0]
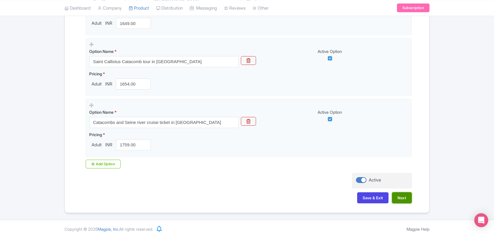
click at [403, 198] on button "Next" at bounding box center [402, 197] width 20 height 11
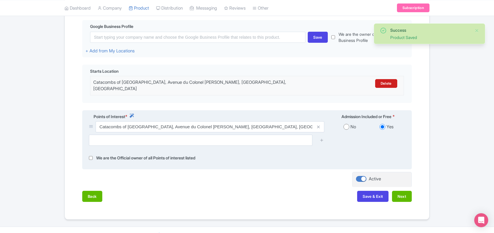
scroll to position [147, 0]
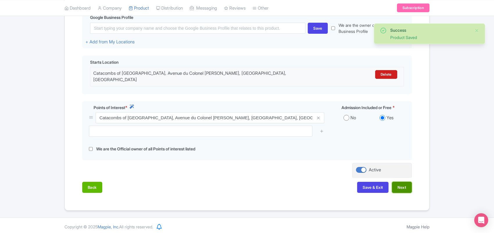
click at [407, 185] on button "Next" at bounding box center [402, 186] width 20 height 11
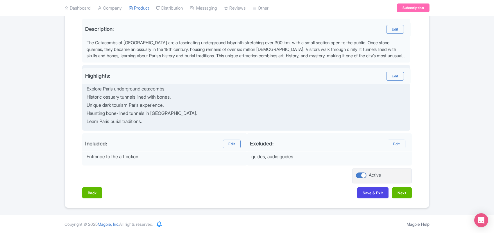
scroll to position [189, 0]
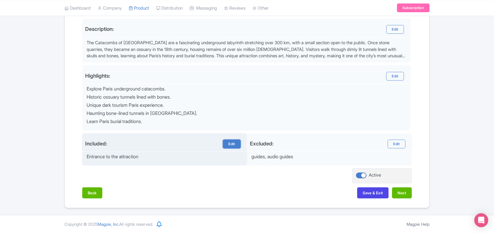
click at [228, 143] on link "Edit" at bounding box center [231, 143] width 17 height 9
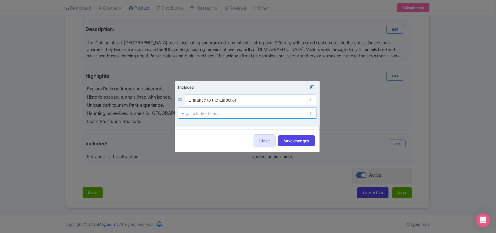
click at [204, 114] on input "text" at bounding box center [247, 112] width 138 height 11
type input "A"
type input "Skip The Line Entrance"
click at [312, 114] on icon at bounding box center [310, 113] width 4 height 4
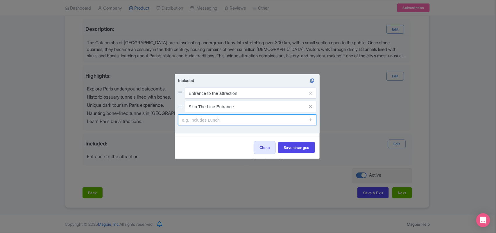
click at [217, 121] on input "text" at bounding box center [247, 119] width 138 height 11
type input "Fast Track Entry"
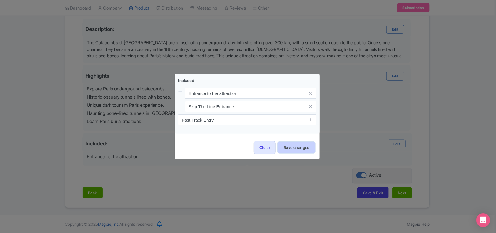
click at [299, 146] on button "Save changes" at bounding box center [296, 147] width 37 height 11
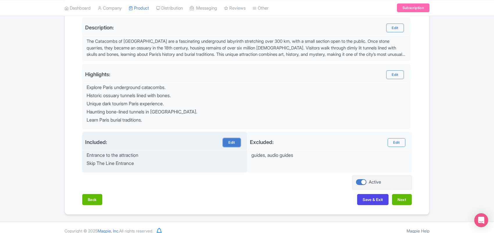
click at [230, 142] on link "Edit" at bounding box center [231, 142] width 17 height 9
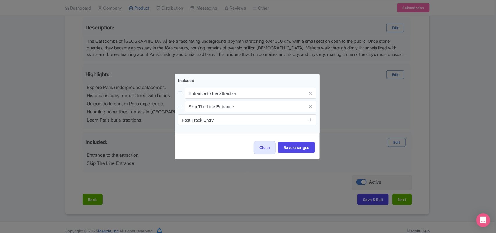
click at [309, 119] on icon at bounding box center [310, 119] width 4 height 4
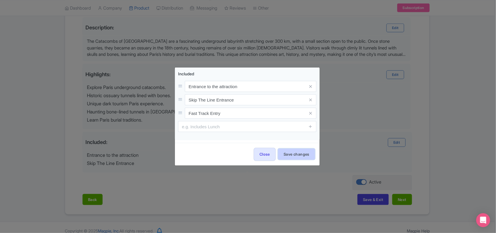
click at [294, 152] on button "Save changes" at bounding box center [296, 153] width 37 height 11
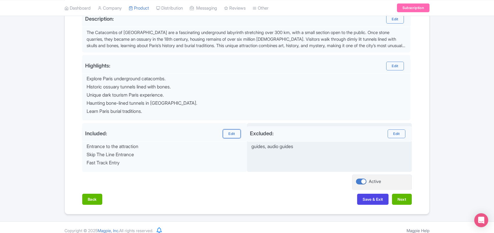
scroll to position [206, 0]
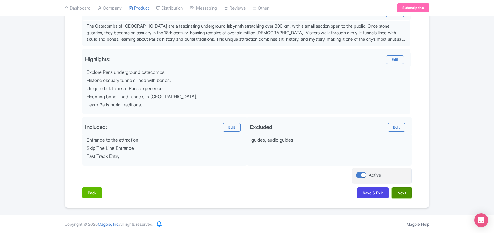
click at [398, 191] on button "Next" at bounding box center [402, 192] width 20 height 11
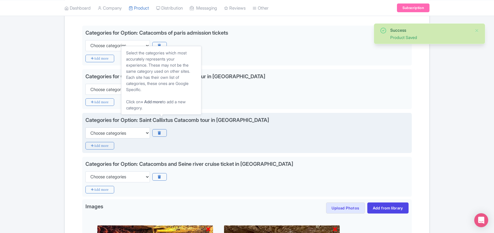
scroll to position [97, 0]
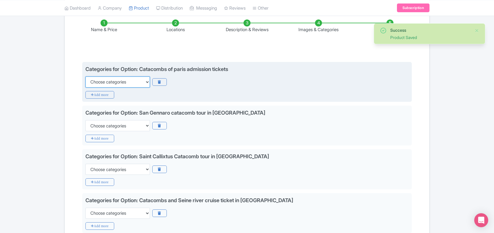
click at [113, 80] on select "Choose categories Adults Only Animals Audio Guide Beaches Bike Tours Boat Tours…" at bounding box center [117, 81] width 64 height 11
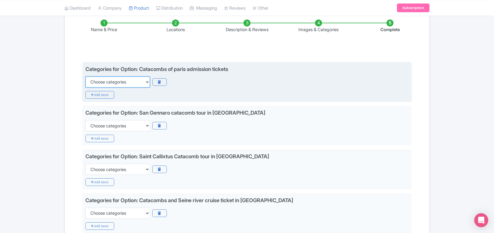
select select "family-friendly"
click at [85, 76] on select "Choose categories Adults Only Animals Audio Guide Beaches Bike Tours Boat Tours…" at bounding box center [117, 81] width 64 height 11
click at [99, 95] on icon "Add more" at bounding box center [99, 95] width 29 height 8
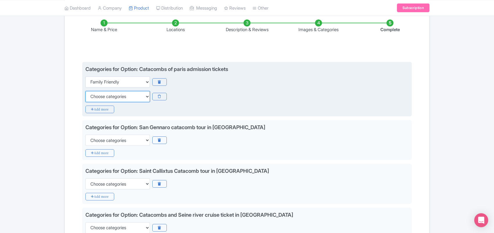
click at [99, 98] on select "Choose categories Adults Only Animals Audio Guide Beaches Bike Tours Boat Tours…" at bounding box center [117, 96] width 64 height 11
select select "fast-track"
click at [85, 91] on select "Choose categories Adults Only Animals Audio Guide Beaches Bike Tours Boat Tours…" at bounding box center [117, 96] width 64 height 11
click at [107, 109] on icon "Add more" at bounding box center [99, 109] width 29 height 8
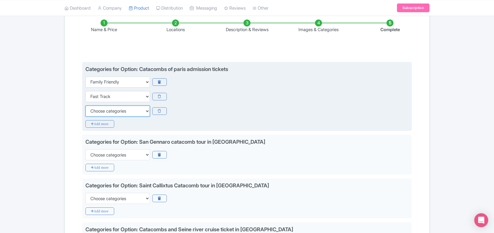
click at [106, 111] on select "Choose categories Adults Only Animals Audio Guide Beaches Bike Tours Boat Tours…" at bounding box center [117, 110] width 64 height 11
select select "guided-tours"
click at [85, 105] on select "Choose categories Adults Only Animals Audio Guide Beaches Bike Tours Boat Tours…" at bounding box center [117, 110] width 64 height 11
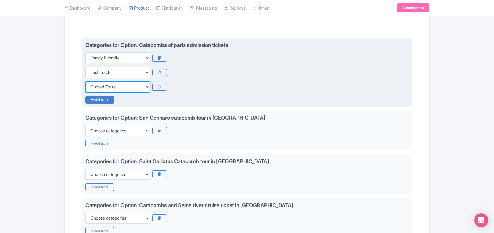
scroll to position [133, 0]
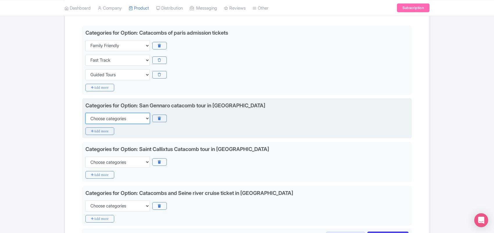
click at [99, 118] on select "Choose categories Adults Only Animals Audio Guide Beaches Bike Tours Boat Tours…" at bounding box center [117, 118] width 64 height 11
select select "family-friendly"
click at [99, 118] on select "Choose categories Adults Only Animals Audio Guide Beaches Bike Tours Boat Tours…" at bounding box center [117, 118] width 64 height 11
click at [99, 131] on icon "Add more" at bounding box center [99, 131] width 29 height 8
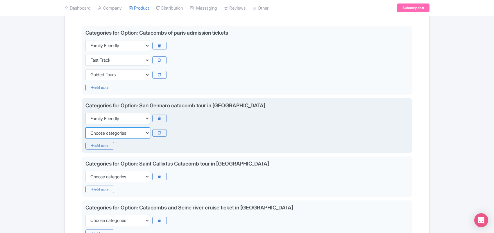
click at [99, 131] on select "Choose categories Adults Only Animals Audio Guide Beaches Bike Tours Boat Tours…" at bounding box center [117, 132] width 64 height 11
select select "fast-track"
click at [85, 127] on select "Choose categories Adults Only Animals Audio Guide Beaches Bike Tours Boat Tours…" at bounding box center [117, 132] width 64 height 11
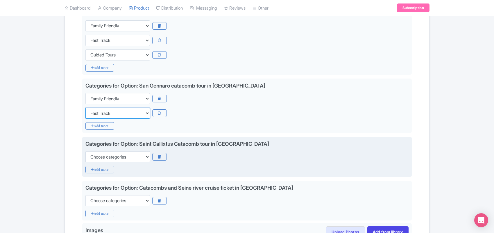
scroll to position [169, 0]
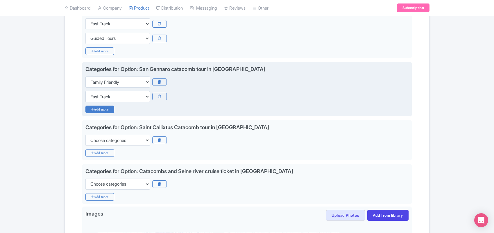
click at [99, 112] on icon "Add more" at bounding box center [99, 109] width 29 height 8
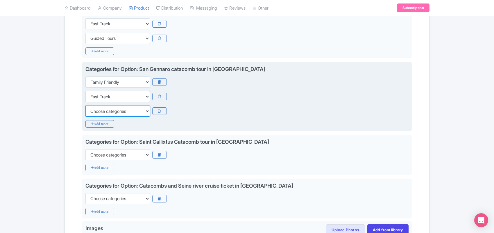
click at [99, 112] on select "Choose categories Adults Only Animals Audio Guide Beaches Bike Tours Boat Tours…" at bounding box center [117, 110] width 64 height 11
select select "self-guided"
click at [85, 105] on select "Choose categories Adults Only Animals Audio Guide Beaches Bike Tours Boat Tours…" at bounding box center [117, 110] width 64 height 11
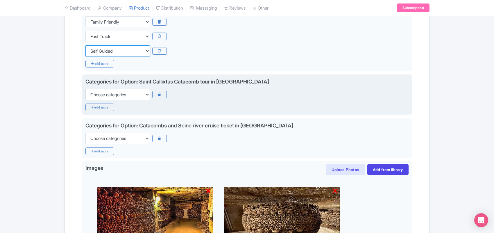
scroll to position [242, 0]
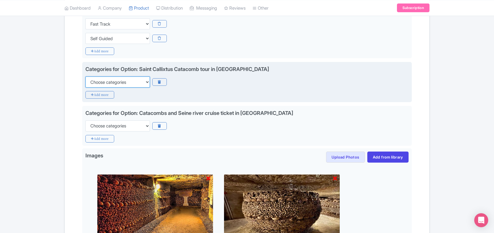
click at [118, 83] on select "Choose categories Adults Only Animals Audio Guide Beaches Bike Tours Boat Tours…" at bounding box center [117, 81] width 64 height 11
select select "self-guided"
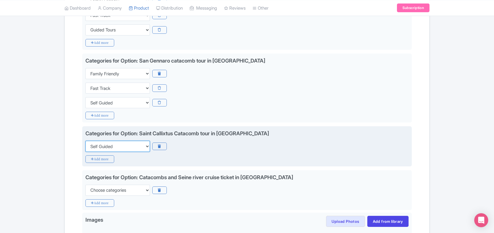
scroll to position [169, 0]
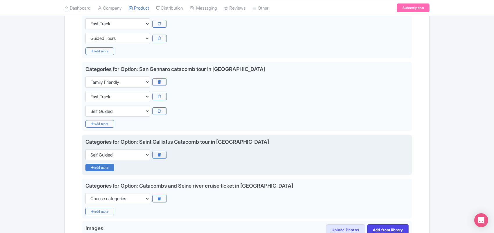
click at [101, 167] on icon "Add more" at bounding box center [99, 167] width 29 height 8
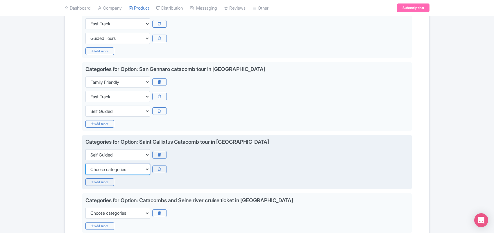
click at [101, 167] on select "Choose categories Adults Only Animals Audio Guide Beaches Bike Tours Boat Tours…" at bounding box center [117, 168] width 64 height 11
select select "family-friendly"
click at [85, 164] on select "Choose categories Adults Only Animals Audio Guide Beaches Bike Tours Boat Tours…" at bounding box center [117, 168] width 64 height 11
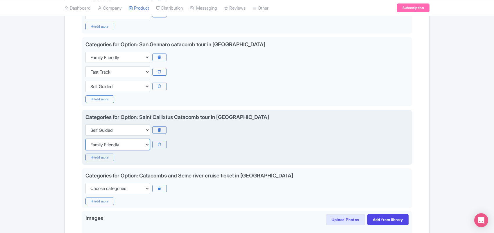
scroll to position [242, 0]
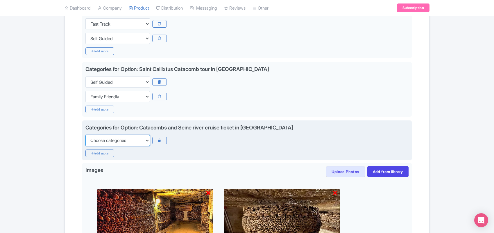
click at [105, 140] on select "Choose categories Adults Only Animals Audio Guide Beaches Bike Tours Boat Tours…" at bounding box center [117, 140] width 64 height 11
select select "fast-track"
click at [105, 140] on select "Choose categories Adults Only Animals Audio Guide Beaches Bike Tours Boat Tours…" at bounding box center [117, 140] width 64 height 11
click at [102, 154] on icon "Add more" at bounding box center [99, 153] width 29 height 8
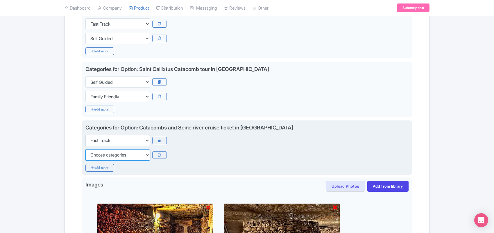
click at [102, 155] on select "Choose categories Adults Only Animals Audio Guide Beaches Bike Tours Boat Tours…" at bounding box center [117, 154] width 64 height 11
select select "self-guided"
click at [102, 155] on select "Choose categories Adults Only Animals Audio Guide Beaches Bike Tours Boat Tours…" at bounding box center [117, 154] width 64 height 11
click at [102, 169] on icon "Add more" at bounding box center [99, 168] width 29 height 8
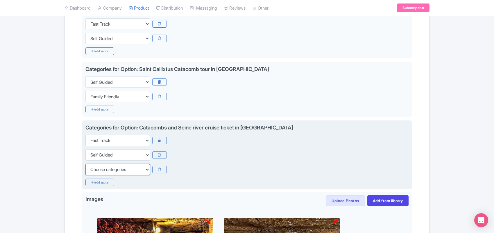
click at [102, 167] on select "Choose categories Adults Only Animals Audio Guide Beaches Bike Tours Boat Tours…" at bounding box center [117, 169] width 64 height 11
select select "history"
click at [85, 164] on select "Choose categories Adults Only Animals Audio Guide Beaches Bike Tours Boat Tours…" at bounding box center [117, 169] width 64 height 11
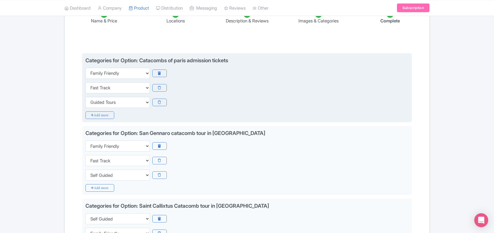
scroll to position [30, 0]
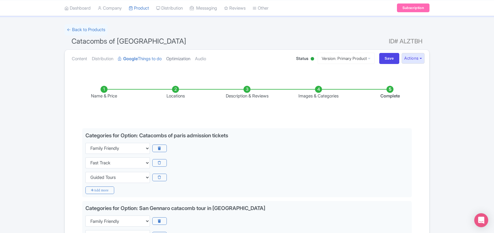
click at [183, 61] on link "Optimization" at bounding box center [178, 59] width 24 height 18
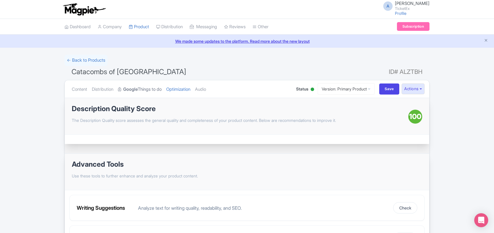
click at [145, 88] on link "Google Things to do" at bounding box center [140, 89] width 44 height 18
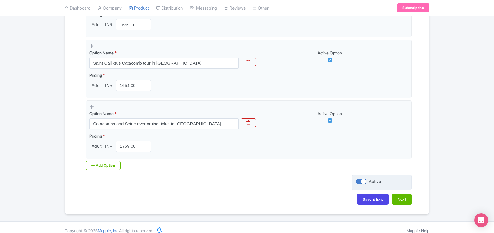
scroll to position [290, 0]
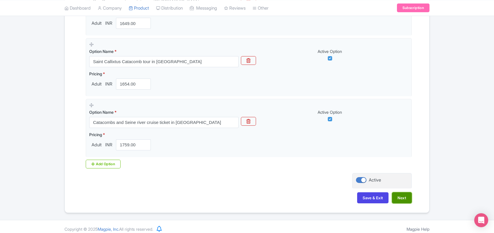
click at [402, 198] on button "Next" at bounding box center [402, 197] width 20 height 11
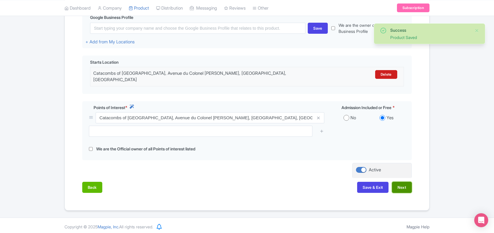
click at [402, 186] on button "Next" at bounding box center [402, 186] width 20 height 11
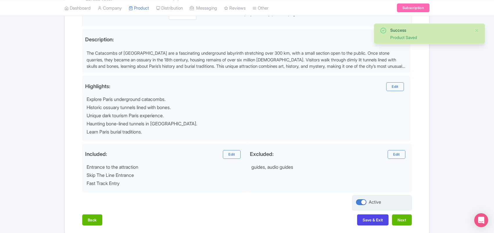
scroll to position [206, 0]
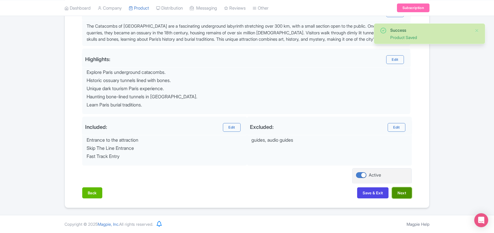
click at [404, 193] on button "Next" at bounding box center [402, 192] width 20 height 11
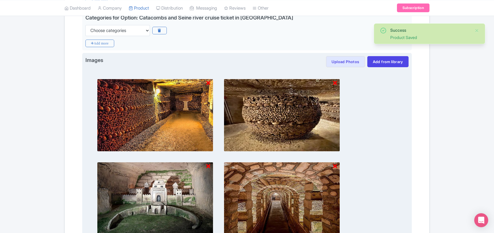
scroll to position [364, 0]
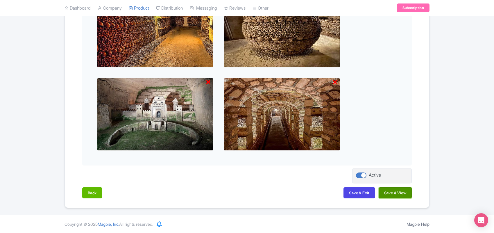
click at [396, 192] on button "Save & View" at bounding box center [394, 192] width 33 height 11
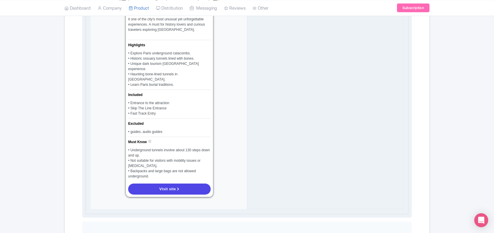
scroll to position [437, 0]
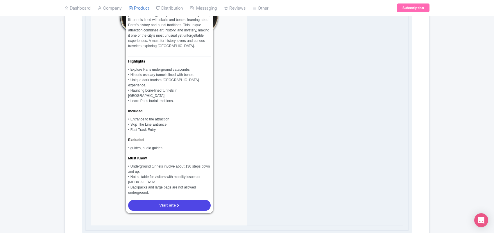
click at [380, 115] on div "Additional settings: Category: Locations: Google Business Profile: Meeting Poin…" at bounding box center [325, 26] width 156 height 398
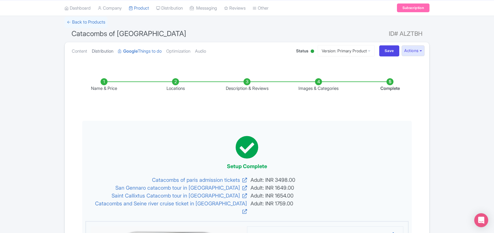
scroll to position [38, 0]
click at [81, 51] on link "Content" at bounding box center [79, 51] width 15 height 18
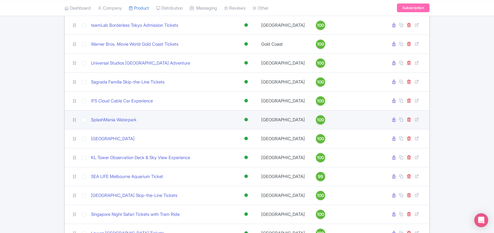
scroll to position [148, 0]
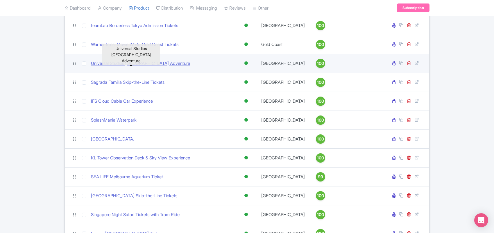
click at [125, 64] on link "Universal Studios [GEOGRAPHIC_DATA] Adventure" at bounding box center [140, 63] width 99 height 7
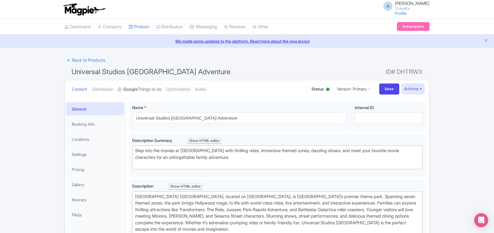
click at [137, 90] on strong "Google" at bounding box center [130, 89] width 15 height 7
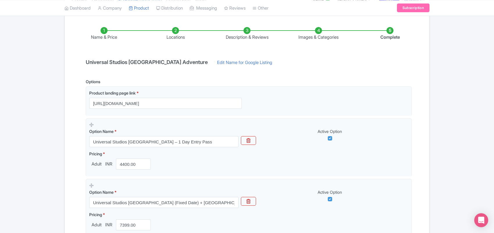
scroll to position [73, 0]
